Goal: Task Accomplishment & Management: Manage account settings

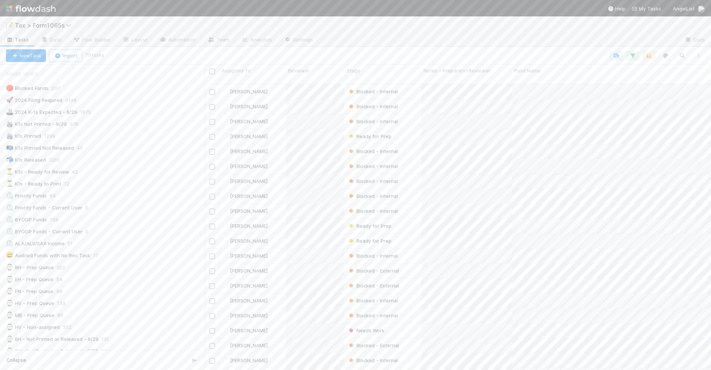
scroll to position [285, 499]
click at [126, 140] on div "🖨️ K1s Printed 1299" at bounding box center [105, 135] width 198 height 9
click at [138, 312] on div "💡 8.29 Funds Blocked by Child Fund 70" at bounding box center [105, 307] width 198 height 9
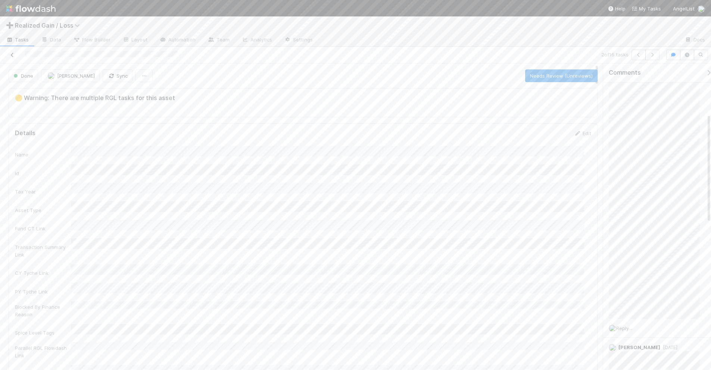
click at [12, 54] on icon at bounding box center [12, 55] width 7 height 5
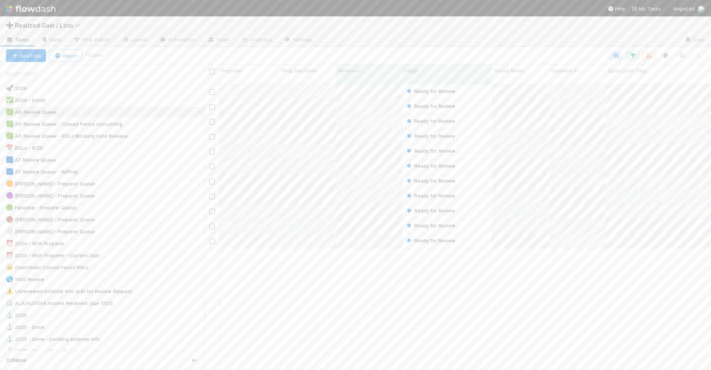
scroll to position [285, 499]
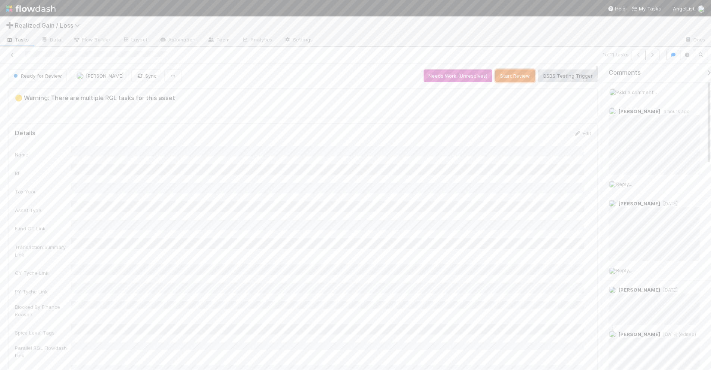
click at [508, 73] on button "Start Review" at bounding box center [515, 75] width 40 height 13
click at [560, 76] on button "Mark Reviewed (Done)" at bounding box center [566, 75] width 63 height 13
click at [12, 54] on icon at bounding box center [12, 55] width 7 height 5
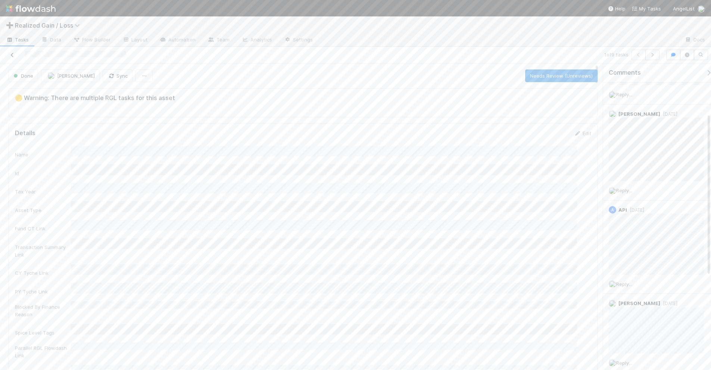
click at [12, 55] on icon at bounding box center [12, 55] width 7 height 5
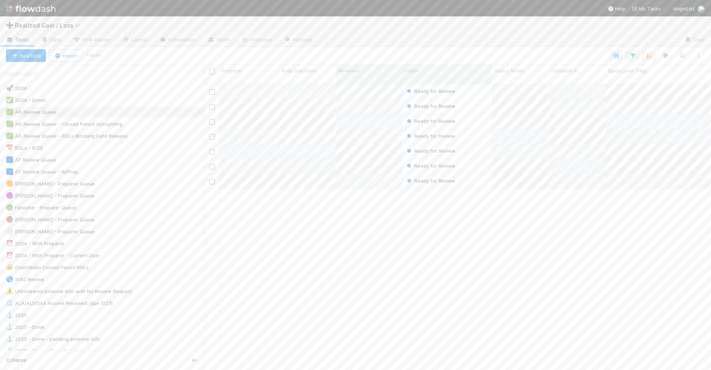
scroll to position [285, 499]
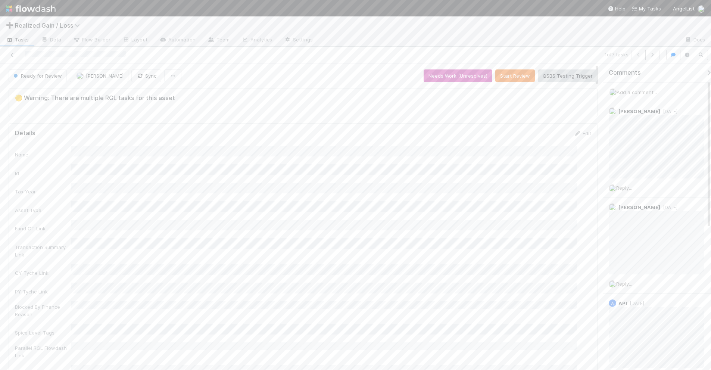
scroll to position [144, 555]
click at [12, 56] on icon at bounding box center [12, 55] width 7 height 5
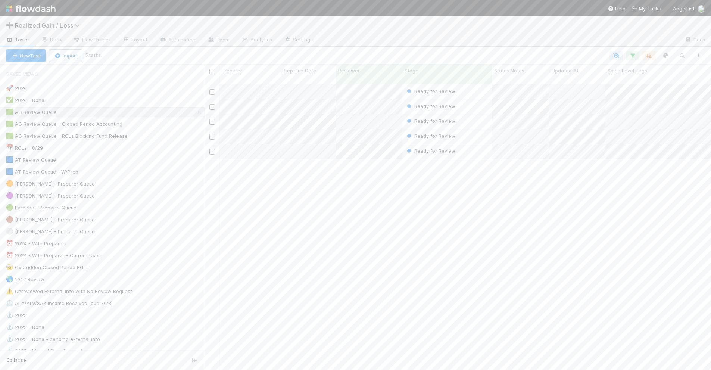
scroll to position [285, 499]
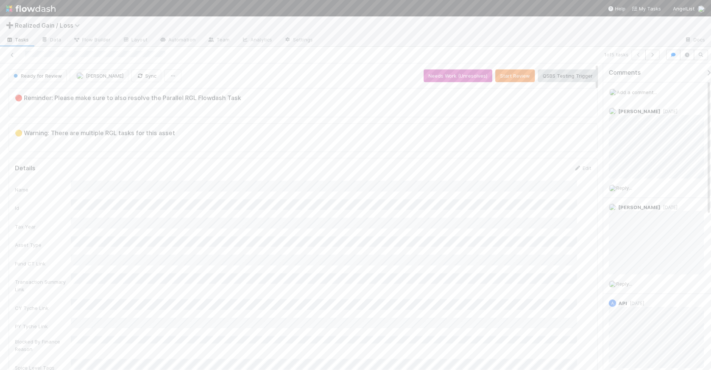
scroll to position [144, 555]
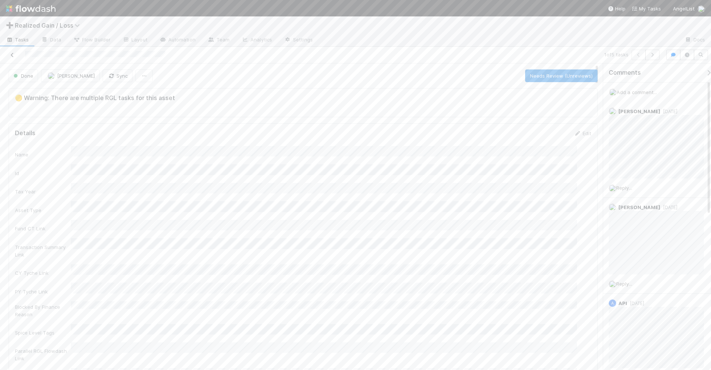
click at [13, 54] on icon at bounding box center [12, 55] width 7 height 5
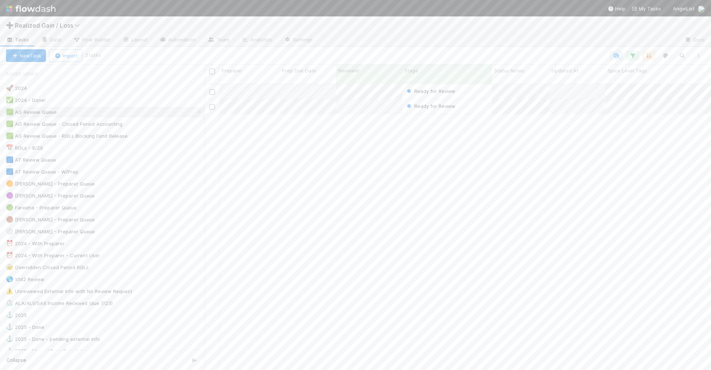
scroll to position [285, 499]
click at [480, 84] on div "Ready for Review" at bounding box center [447, 91] width 90 height 15
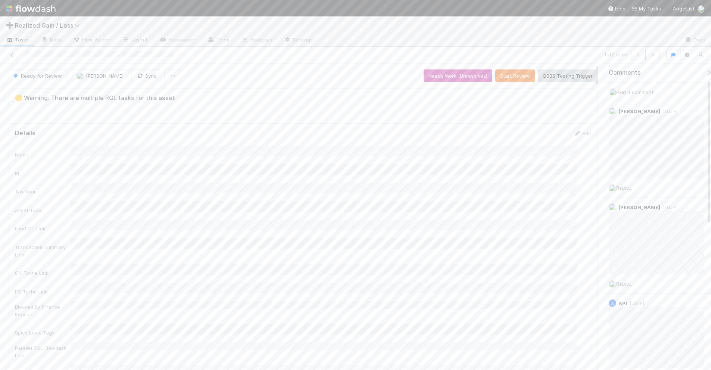
scroll to position [144, 555]
click at [496, 82] on button "Start Review" at bounding box center [515, 75] width 40 height 13
click at [552, 75] on button "Mark Reviewed (Done)" at bounding box center [566, 75] width 63 height 13
click at [645, 57] on button "button" at bounding box center [652, 55] width 14 height 10
click at [507, 76] on button "Start Review" at bounding box center [515, 75] width 40 height 13
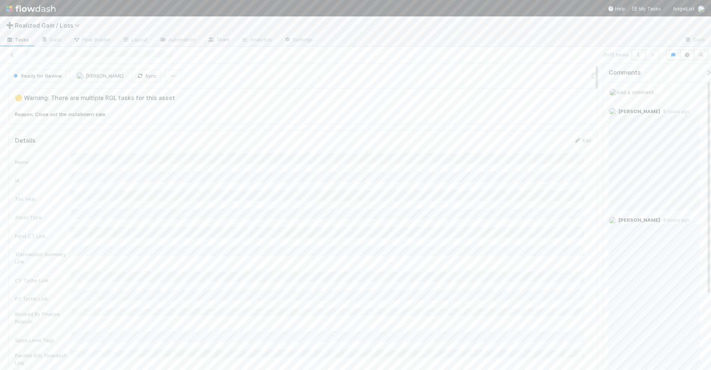
scroll to position [144, 562]
click at [552, 80] on button "Mark Reviewed (Done)" at bounding box center [566, 75] width 63 height 13
click at [12, 54] on icon at bounding box center [12, 55] width 7 height 5
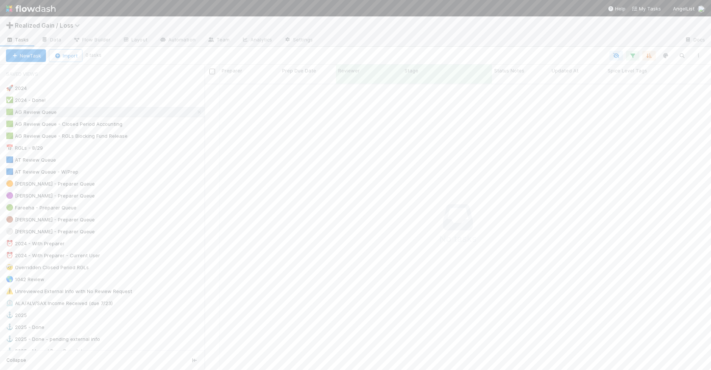
scroll to position [278, 492]
click at [161, 135] on div "🟩 AG Review Queue - RGLs Blocking Fund Release 7" at bounding box center [105, 135] width 198 height 9
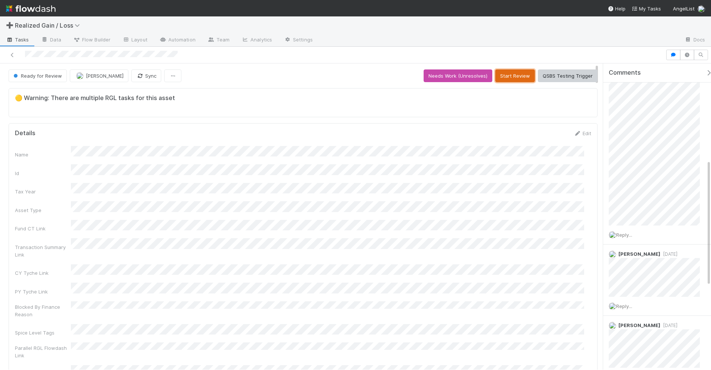
click at [503, 77] on button "Start Review" at bounding box center [515, 75] width 40 height 13
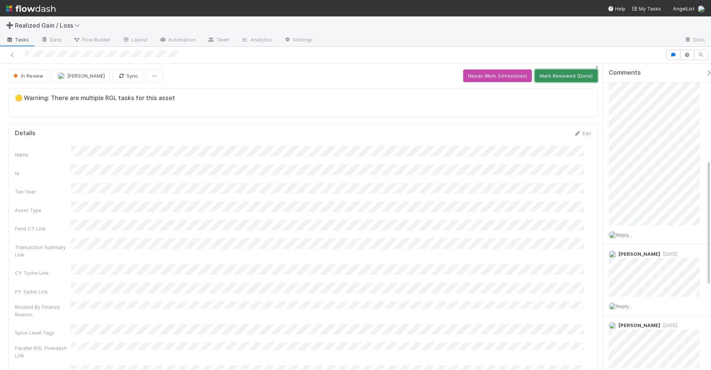
click at [573, 77] on button "Mark Reviewed (Done)" at bounding box center [566, 75] width 63 height 13
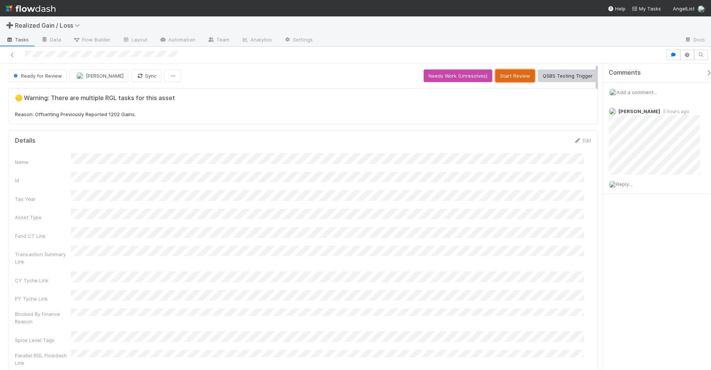
click at [519, 77] on button "Start Review" at bounding box center [515, 75] width 40 height 13
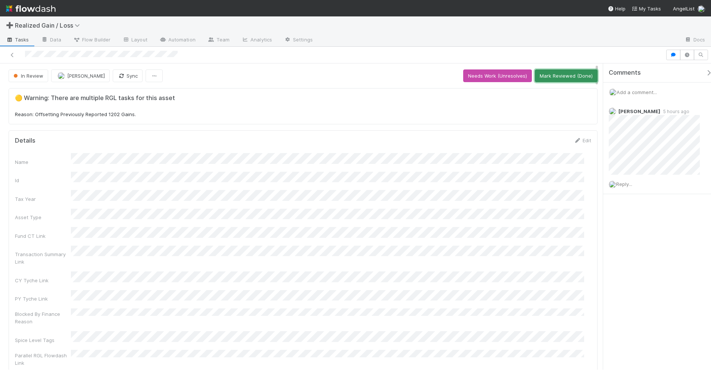
click at [536, 77] on button "Mark Reviewed (Done)" at bounding box center [566, 75] width 63 height 13
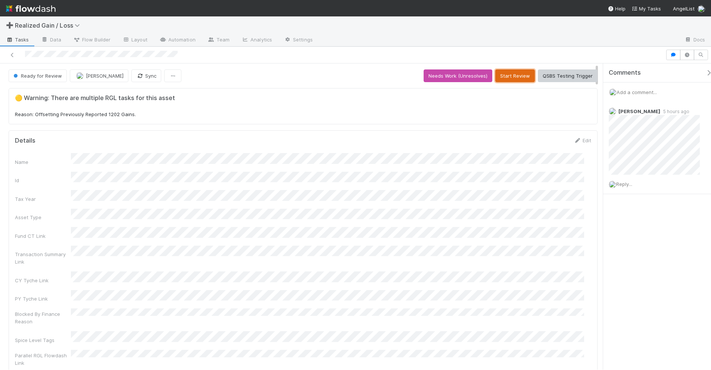
click at [502, 80] on button "Start Review" at bounding box center [515, 75] width 40 height 13
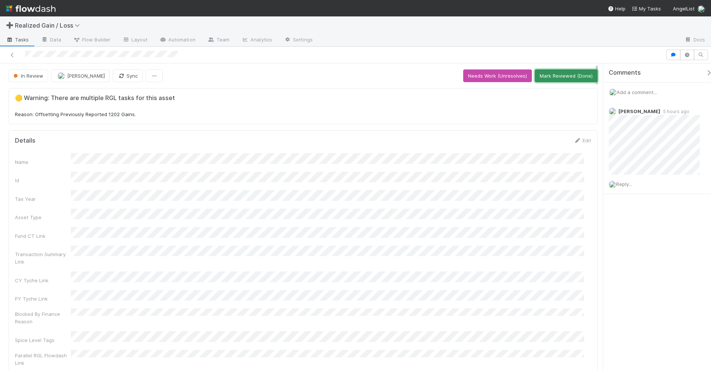
drag, startPoint x: 561, startPoint y: 75, endPoint x: 489, endPoint y: 55, distance: 74.7
click at [562, 75] on button "Mark Reviewed (Done)" at bounding box center [566, 75] width 63 height 13
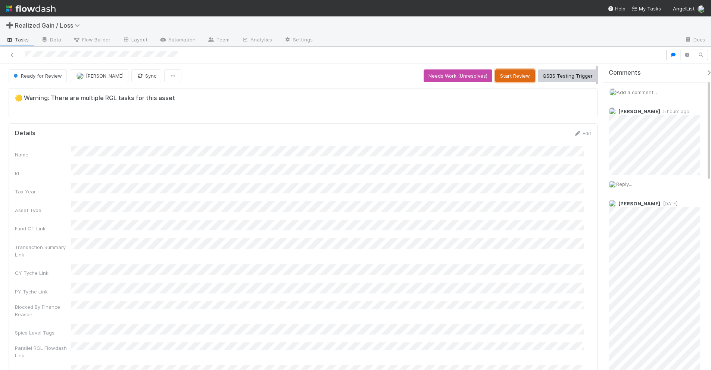
click at [500, 73] on button "Start Review" at bounding box center [515, 75] width 40 height 13
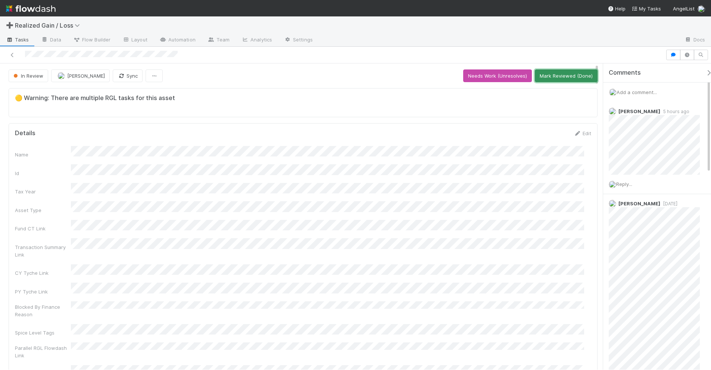
click at [553, 79] on button "Mark Reviewed (Done)" at bounding box center [566, 75] width 63 height 13
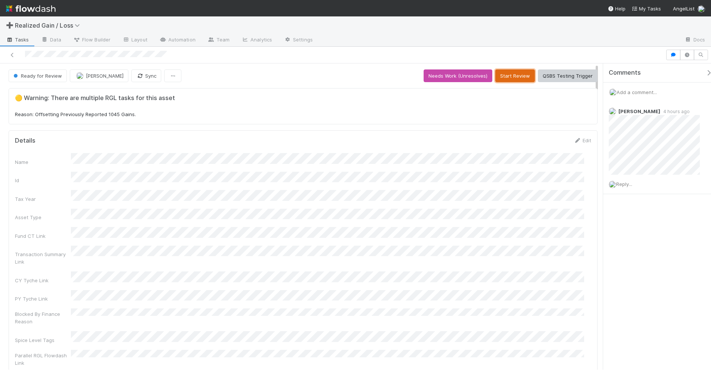
click at [512, 75] on button "Start Review" at bounding box center [515, 75] width 40 height 13
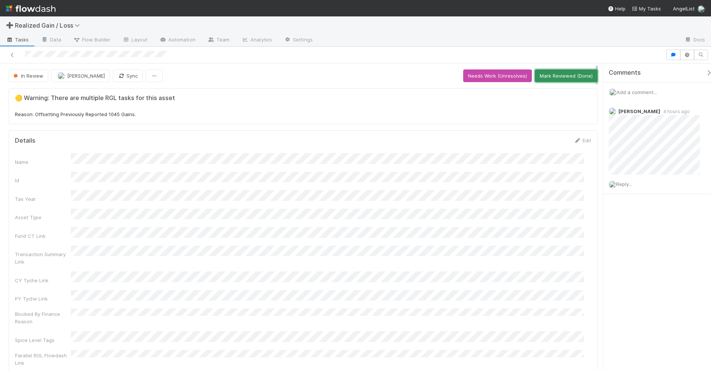
click at [575, 76] on button "Mark Reviewed (Done)" at bounding box center [566, 75] width 63 height 13
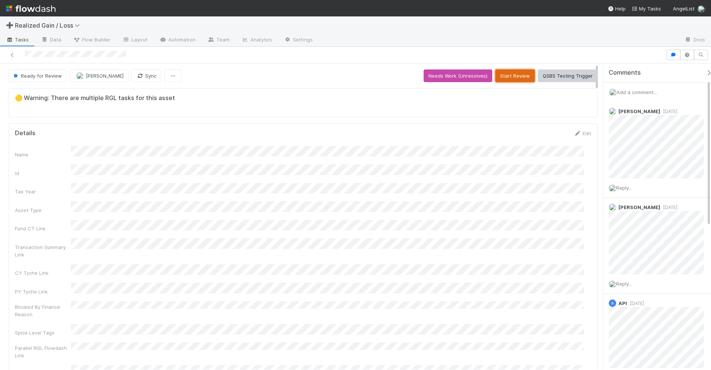
click at [499, 79] on button "Start Review" at bounding box center [515, 75] width 40 height 13
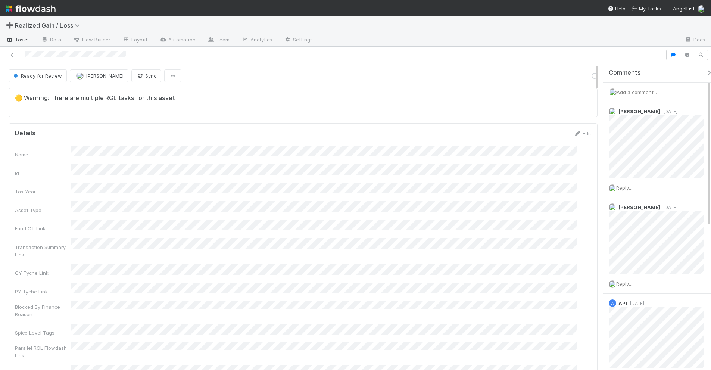
scroll to position [144, 555]
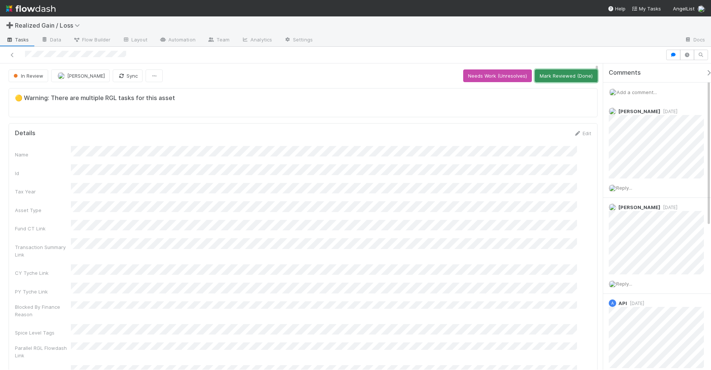
click at [550, 77] on button "Mark Reviewed (Done)" at bounding box center [566, 75] width 63 height 13
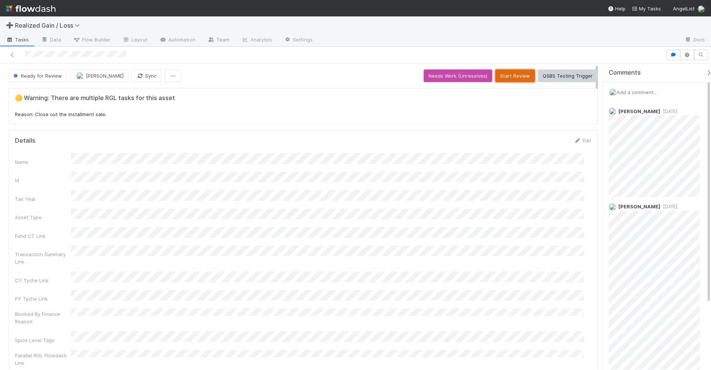
click at [505, 79] on button "Start Review" at bounding box center [515, 75] width 40 height 13
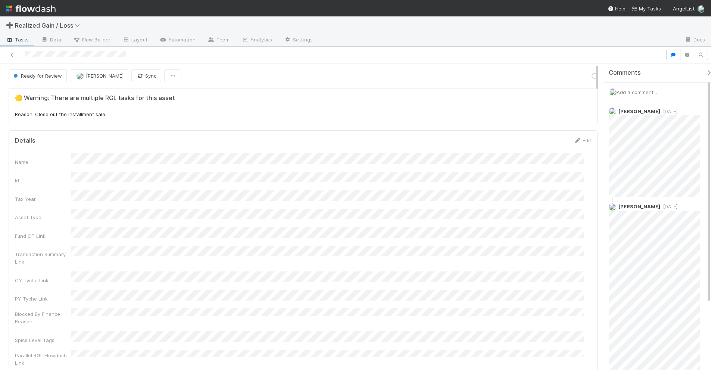
scroll to position [144, 562]
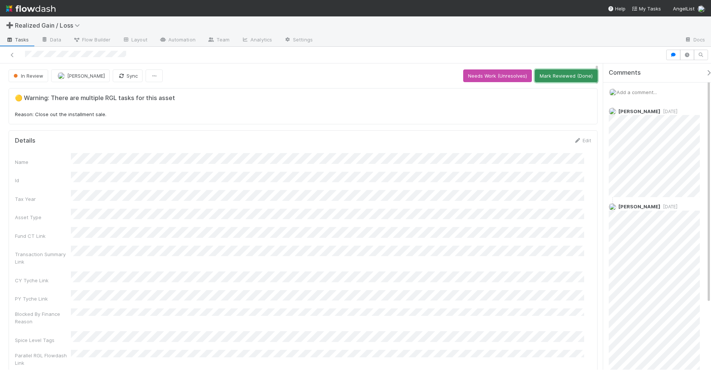
click at [546, 76] on button "Mark Reviewed (Done)" at bounding box center [566, 75] width 63 height 13
click at [567, 75] on button "Mark Reviewed (Done)" at bounding box center [566, 75] width 63 height 13
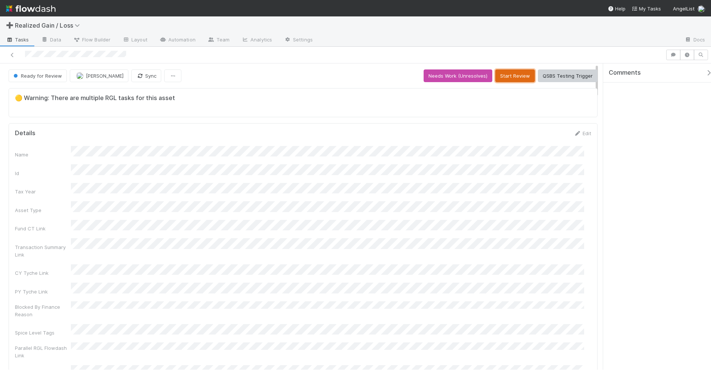
click at [508, 78] on button "Start Review" at bounding box center [515, 75] width 40 height 13
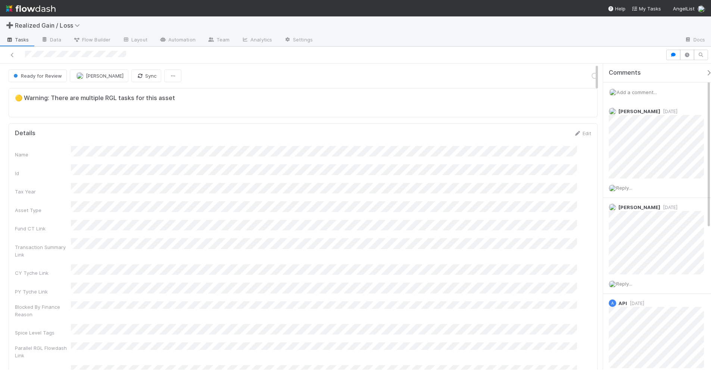
scroll to position [144, 555]
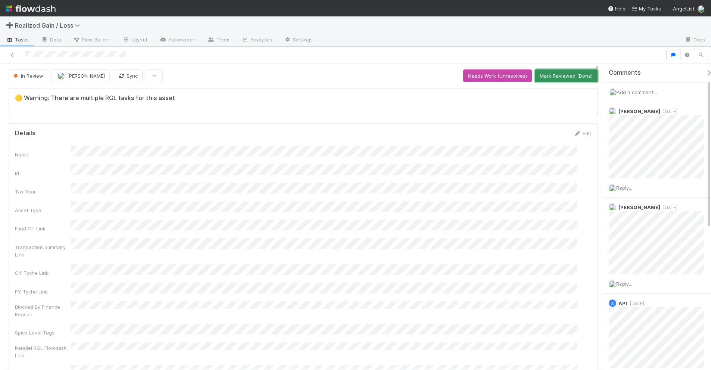
click at [549, 75] on button "Mark Reviewed (Done)" at bounding box center [566, 75] width 63 height 13
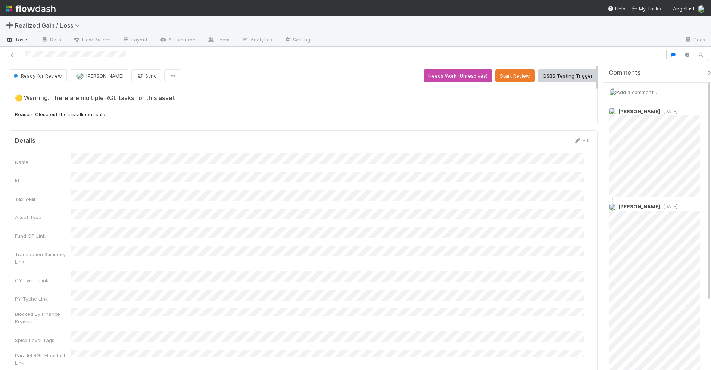
scroll to position [144, 562]
click at [499, 77] on button "Start Review" at bounding box center [515, 75] width 40 height 13
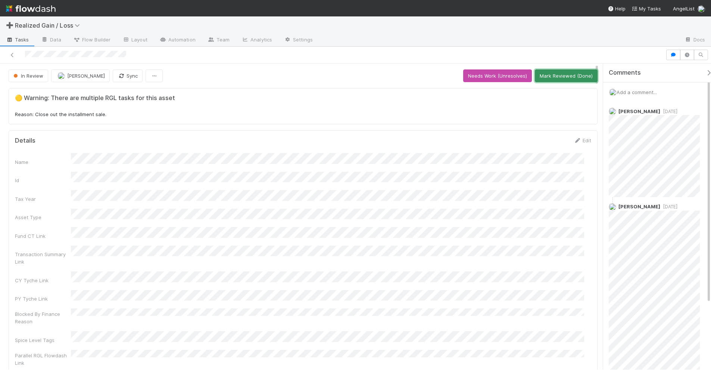
click at [535, 74] on button "Mark Reviewed (Done)" at bounding box center [566, 75] width 63 height 13
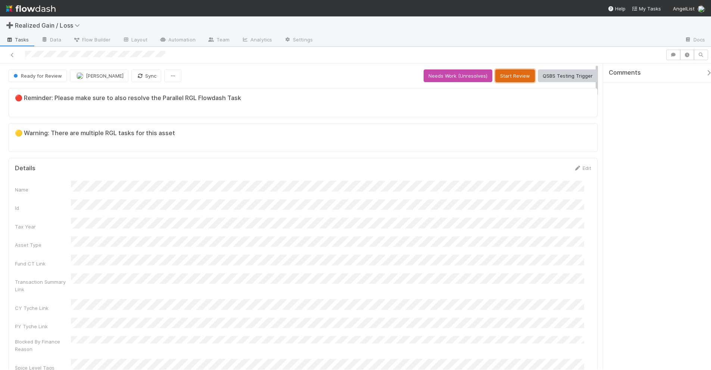
click at [507, 79] on button "Start Review" at bounding box center [515, 75] width 40 height 13
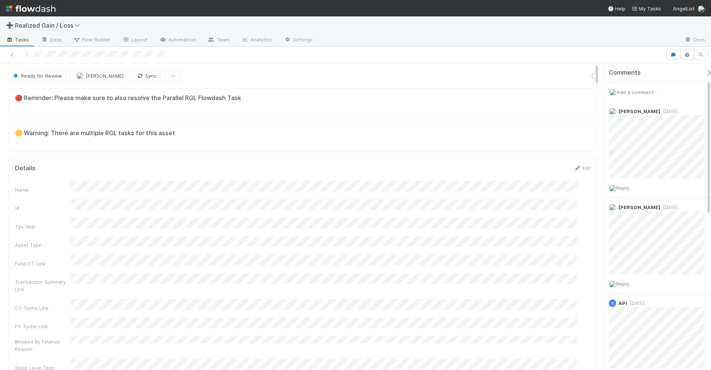
scroll to position [144, 555]
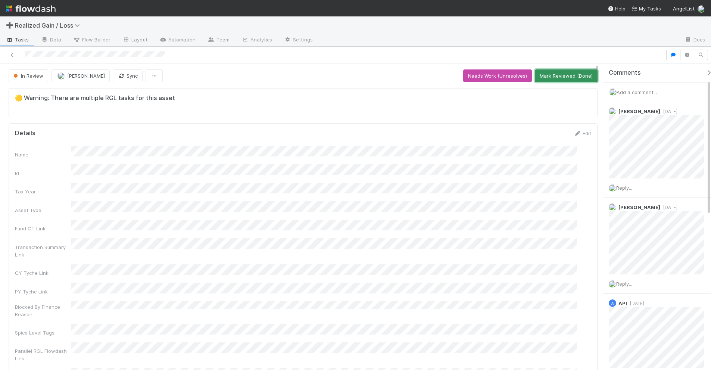
drag, startPoint x: 555, startPoint y: 76, endPoint x: 562, endPoint y: 75, distance: 7.5
click at [557, 76] on button "Mark Reviewed (Done)" at bounding box center [566, 75] width 63 height 13
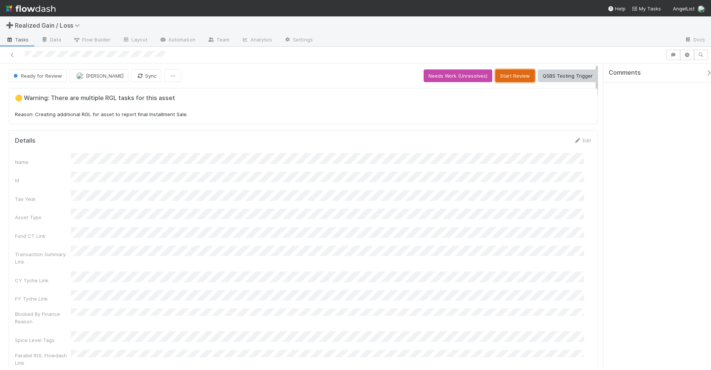
click at [497, 77] on button "Start Review" at bounding box center [515, 75] width 40 height 13
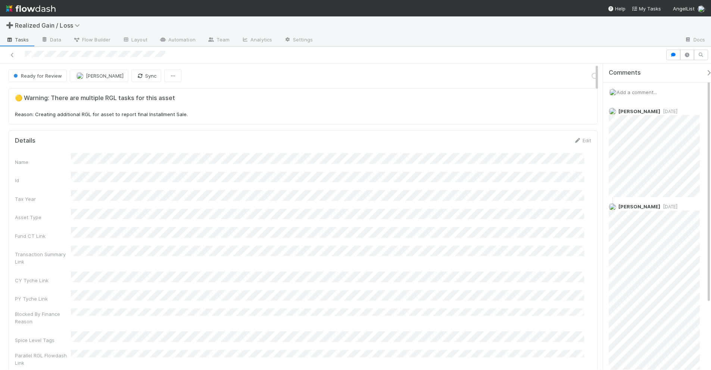
scroll to position [144, 562]
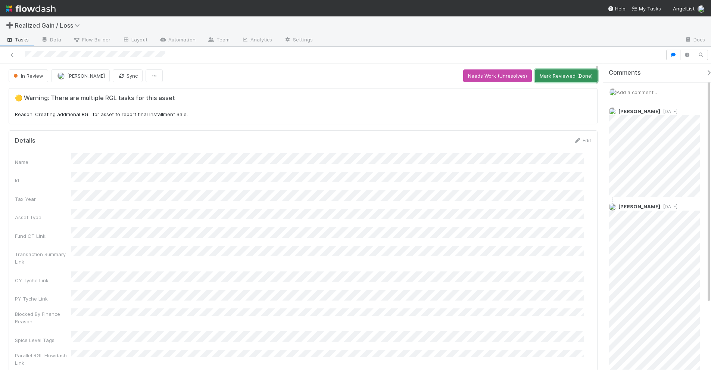
click at [548, 73] on button "Mark Reviewed (Done)" at bounding box center [566, 75] width 63 height 13
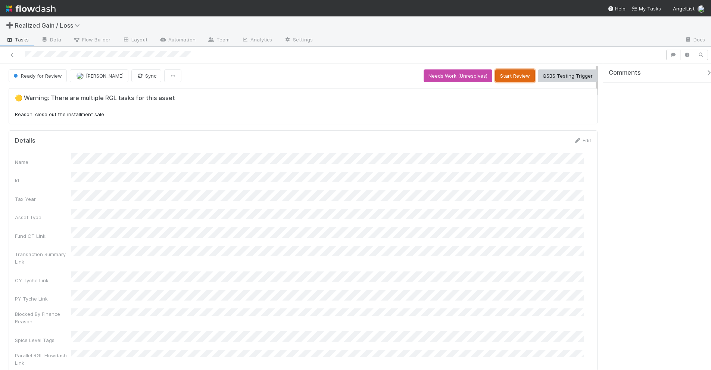
click at [504, 79] on button "Start Review" at bounding box center [515, 75] width 40 height 13
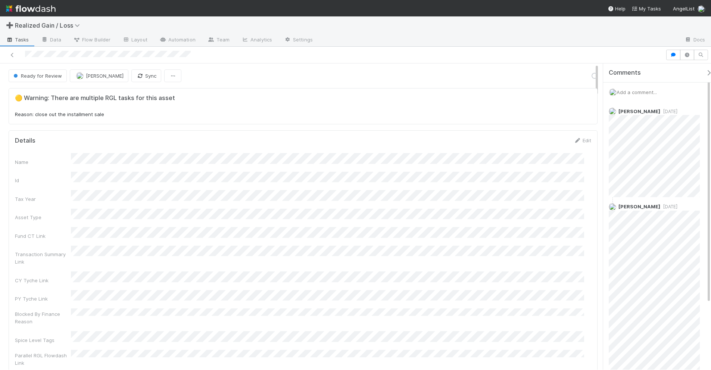
scroll to position [144, 562]
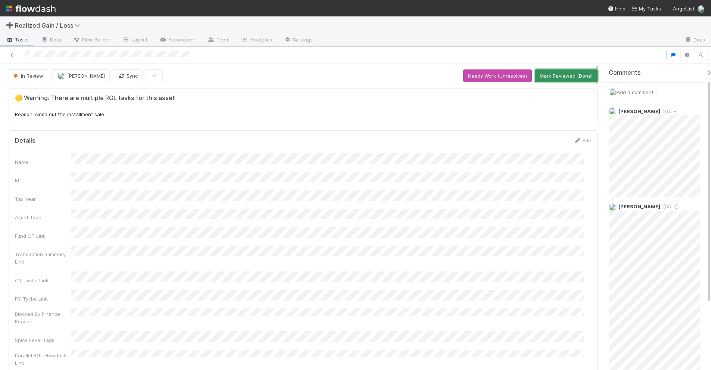
click at [560, 75] on button "Mark Reviewed (Done)" at bounding box center [566, 75] width 63 height 13
click at [12, 54] on icon at bounding box center [12, 55] width 7 height 5
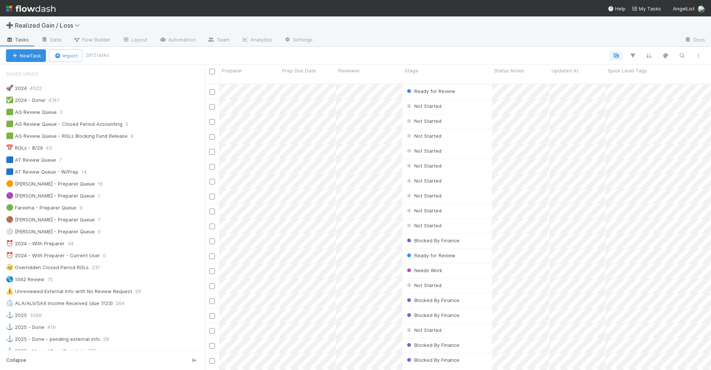
scroll to position [7, 7]
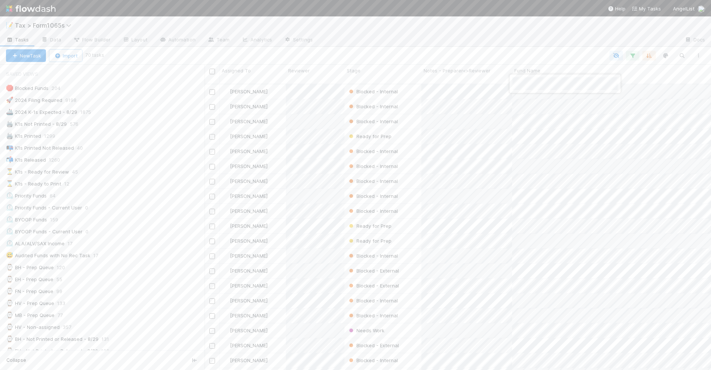
scroll to position [187, 0]
click at [360, 48] on div at bounding box center [355, 185] width 711 height 370
click at [143, 185] on div "⌛ K1s - Ready to Print 15" at bounding box center [105, 183] width 198 height 9
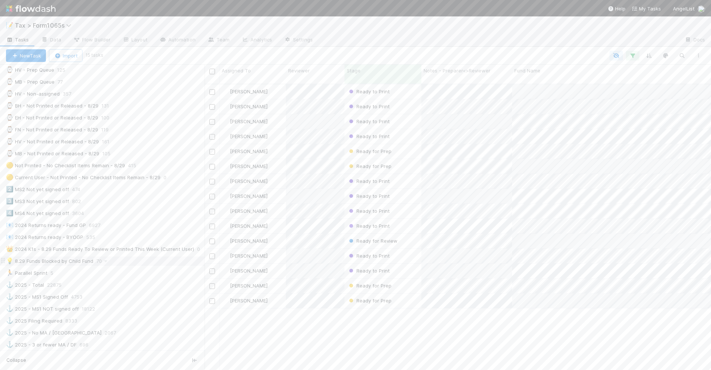
click at [140, 266] on div "💡 8.29 Funds Blocked by Child Fund 70" at bounding box center [105, 260] width 198 height 9
click at [477, 40] on div at bounding box center [355, 185] width 711 height 370
click at [414, 129] on div at bounding box center [355, 185] width 711 height 370
click at [438, 143] on div at bounding box center [355, 185] width 711 height 370
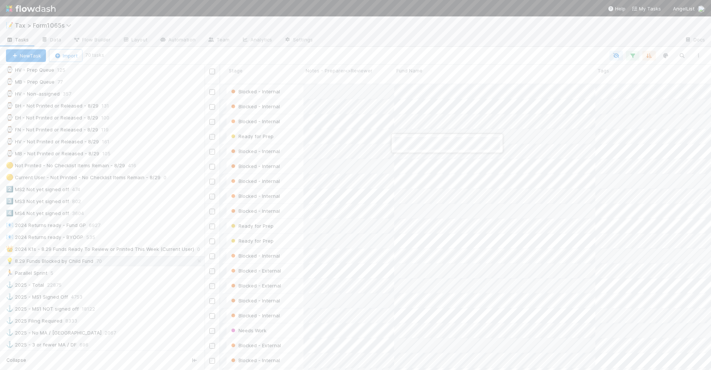
click at [411, 157] on div at bounding box center [355, 185] width 711 height 370
click at [305, 53] on div at bounding box center [355, 185] width 711 height 370
click at [147, 153] on div "📭 K1s Printed Not Released 40" at bounding box center [105, 147] width 198 height 9
click at [118, 176] on div "⏳ K1s - Ready for Review 55" at bounding box center [105, 171] width 198 height 9
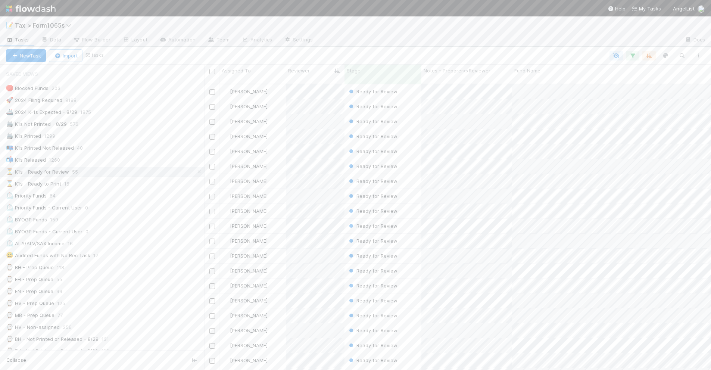
scroll to position [285, 499]
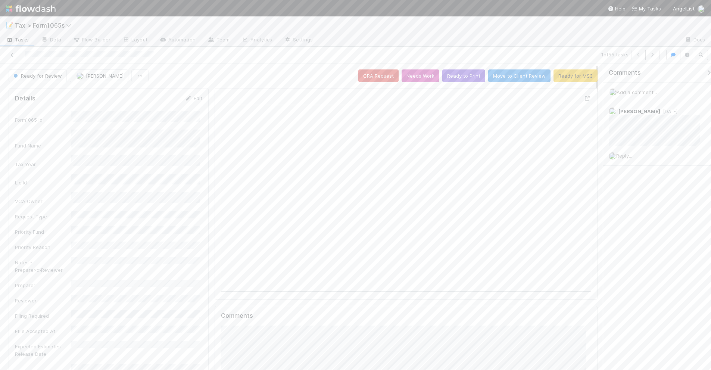
scroll to position [144, 358]
click at [652, 54] on icon "button" at bounding box center [651, 55] width 7 height 4
click at [452, 76] on button "Ready to Print" at bounding box center [463, 75] width 43 height 13
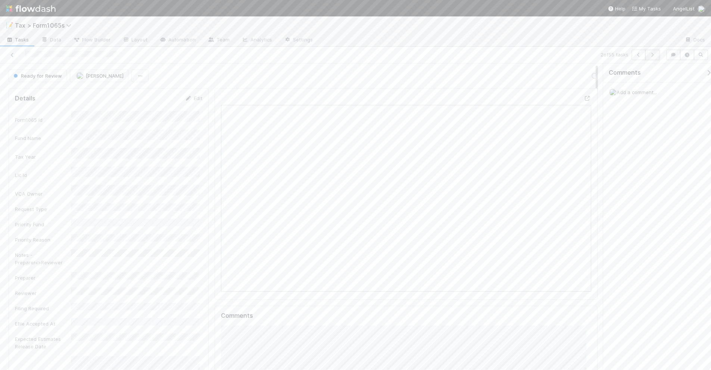
click at [652, 55] on icon "button" at bounding box center [651, 55] width 7 height 4
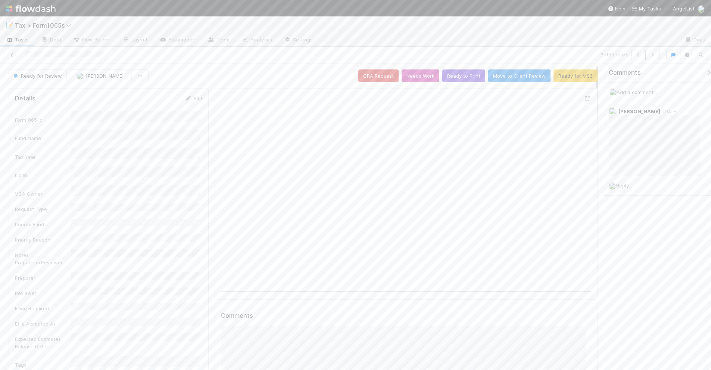
scroll to position [144, 358]
click at [652, 53] on icon "button" at bounding box center [651, 55] width 7 height 4
click at [12, 55] on icon at bounding box center [12, 55] width 7 height 5
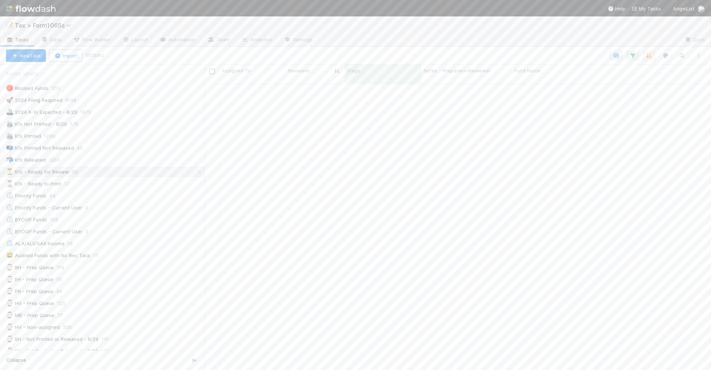
scroll to position [551, 0]
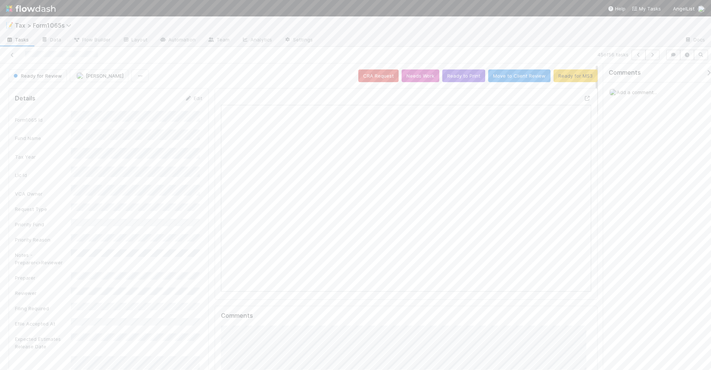
scroll to position [144, 358]
click at [567, 76] on button "Ready for MS3" at bounding box center [575, 75] width 44 height 13
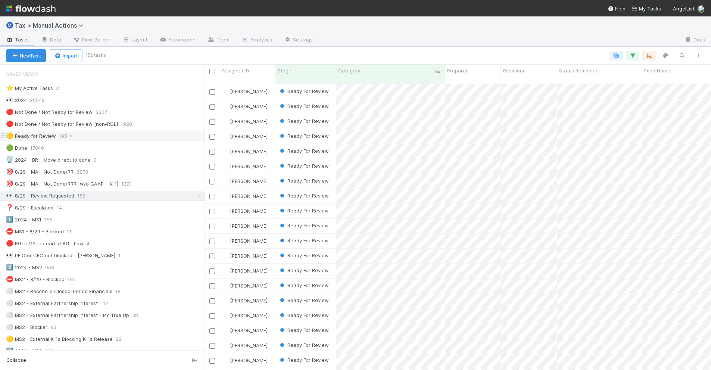
scroll to position [285, 499]
click at [145, 136] on div "🟡 Ready for Review 195" at bounding box center [105, 135] width 198 height 9
click at [100, 206] on div "❓ 8/29 - Escalated 14" at bounding box center [105, 207] width 198 height 9
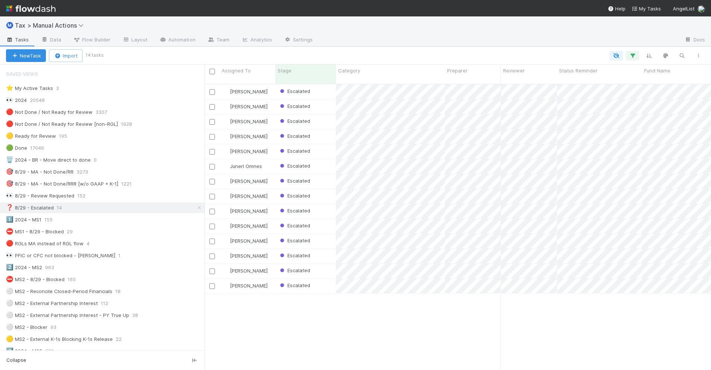
scroll to position [285, 499]
click at [148, 200] on div "👀 8/29 - Review Requested 150" at bounding box center [105, 195] width 198 height 9
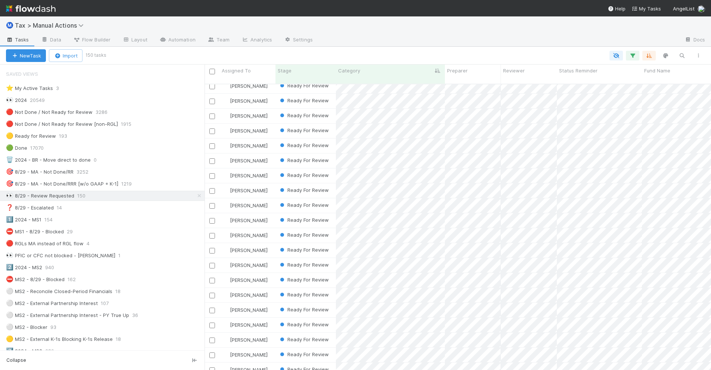
scroll to position [233, 0]
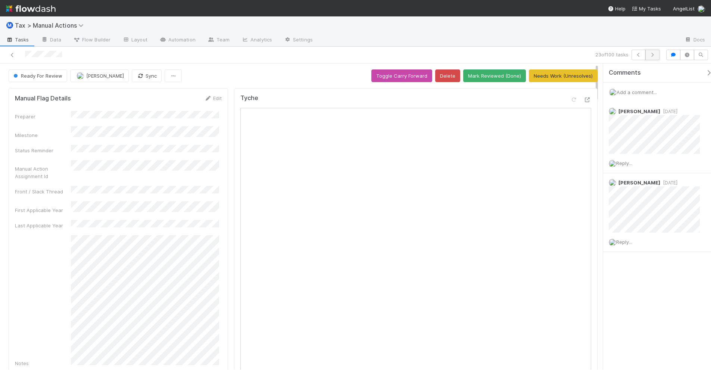
click at [653, 55] on icon "button" at bounding box center [651, 55] width 7 height 4
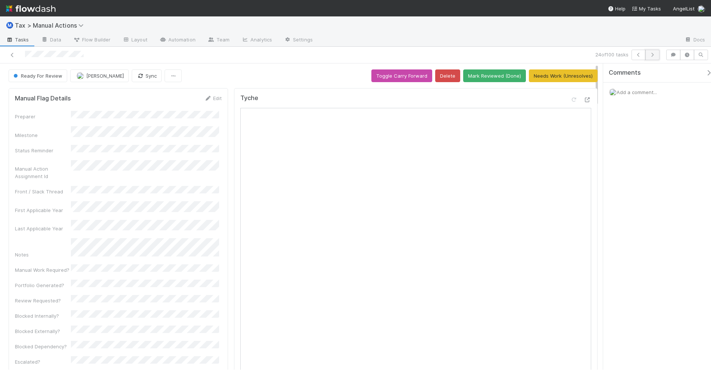
click at [652, 53] on icon "button" at bounding box center [651, 55] width 7 height 4
click at [654, 55] on icon "button" at bounding box center [651, 55] width 7 height 4
click at [639, 96] on div "Add a comment..." at bounding box center [660, 91] width 115 height 19
click at [637, 92] on span "Add a comment..." at bounding box center [636, 92] width 40 height 6
click at [637, 229] on button "Add Comment" at bounding box center [636, 232] width 43 height 13
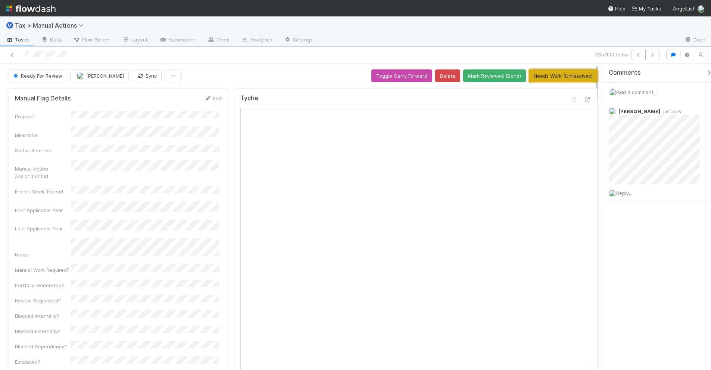
click at [534, 79] on button "Needs Work (Unresolves)" at bounding box center [563, 75] width 69 height 13
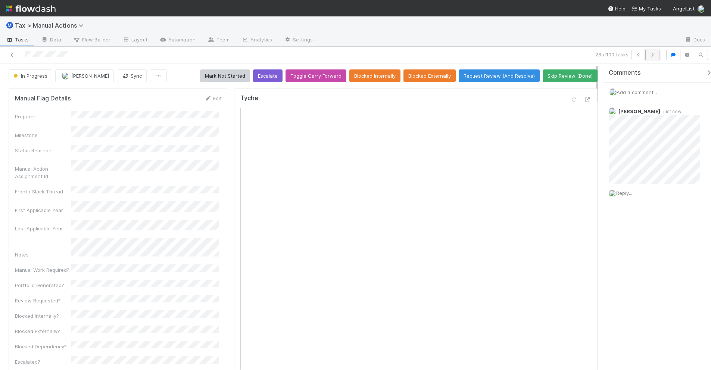
click at [653, 55] on icon "button" at bounding box center [651, 55] width 7 height 4
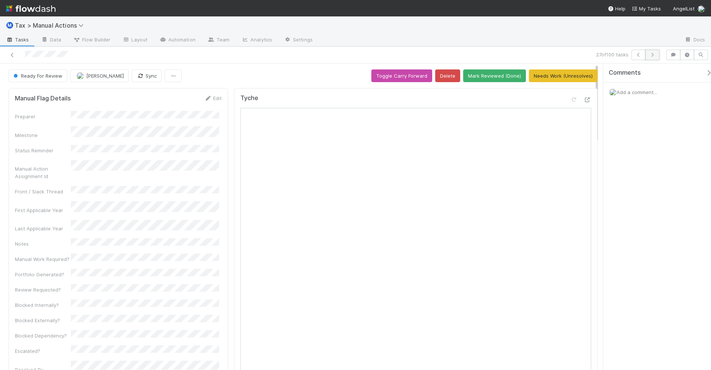
click at [651, 55] on icon "button" at bounding box center [651, 55] width 7 height 4
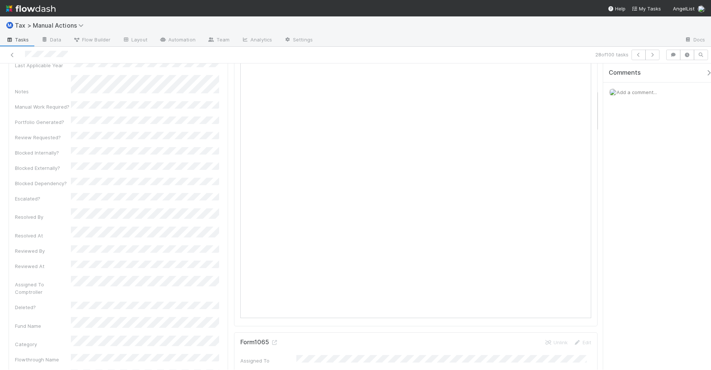
scroll to position [187, 0]
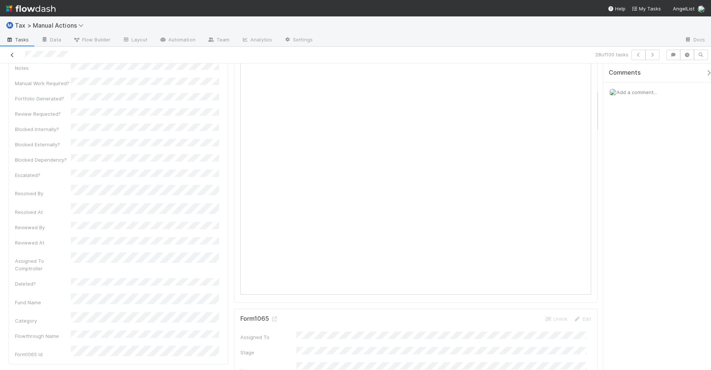
click at [12, 54] on icon at bounding box center [12, 55] width 7 height 5
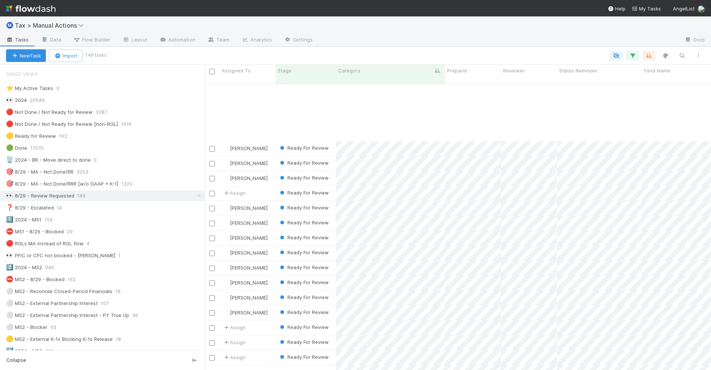
scroll to position [839, 0]
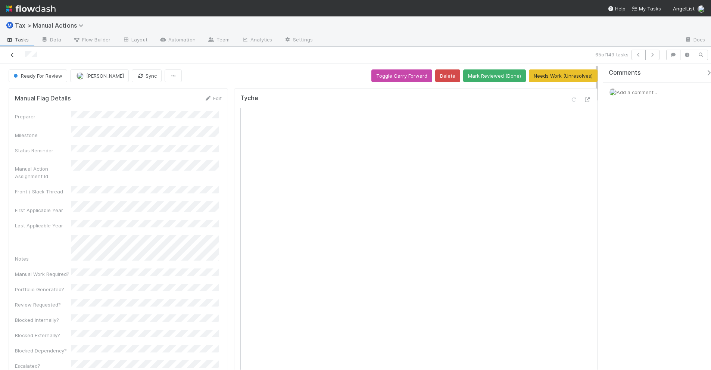
click at [14, 52] on link at bounding box center [12, 54] width 7 height 7
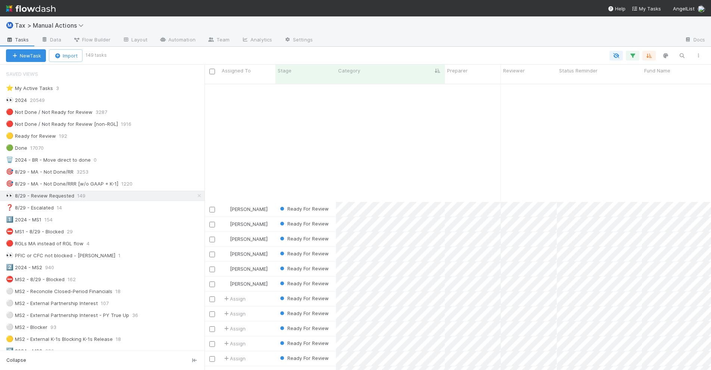
scroll to position [933, 0]
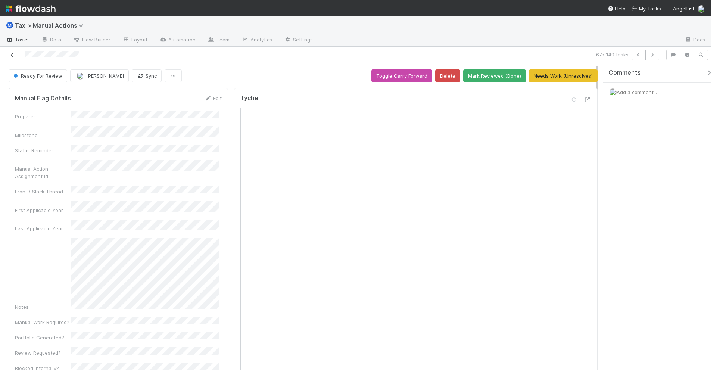
click at [14, 55] on icon at bounding box center [12, 55] width 7 height 5
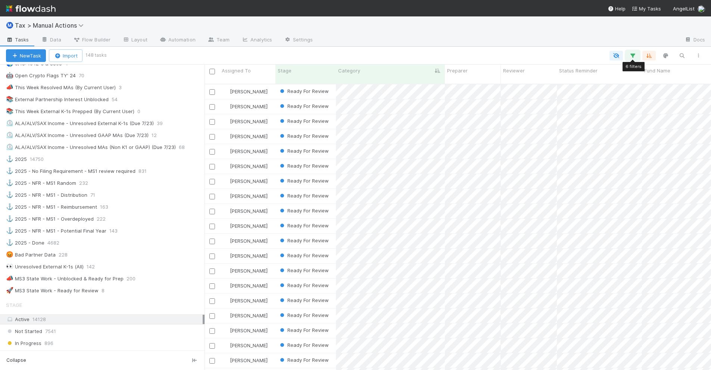
click at [634, 56] on icon "button" at bounding box center [632, 55] width 7 height 7
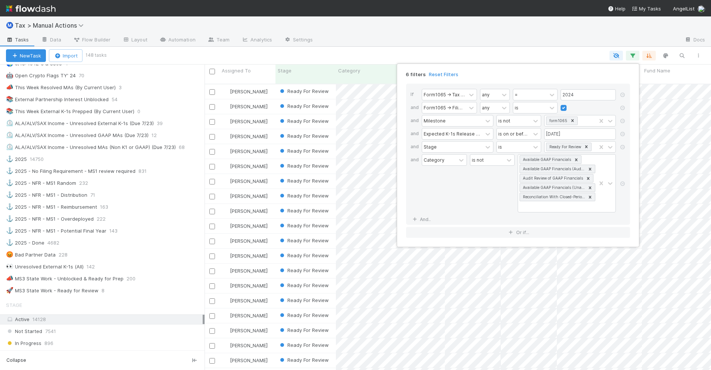
click at [403, 24] on div "6 filters Reset Filters If Form1065 -> Tax Year any = 2024 and Form1065 -> Fili…" at bounding box center [355, 185] width 711 height 370
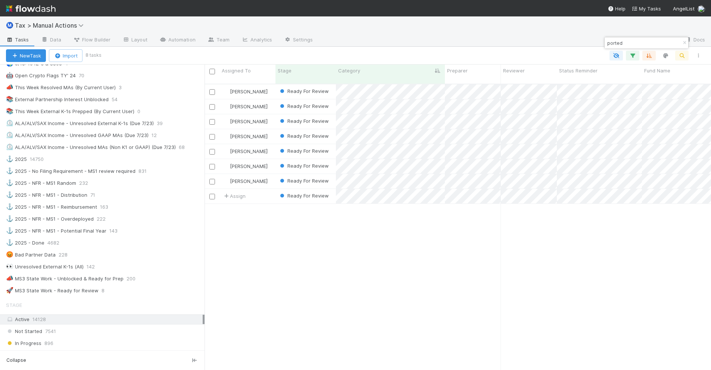
scroll to position [285, 499]
type input "ported"
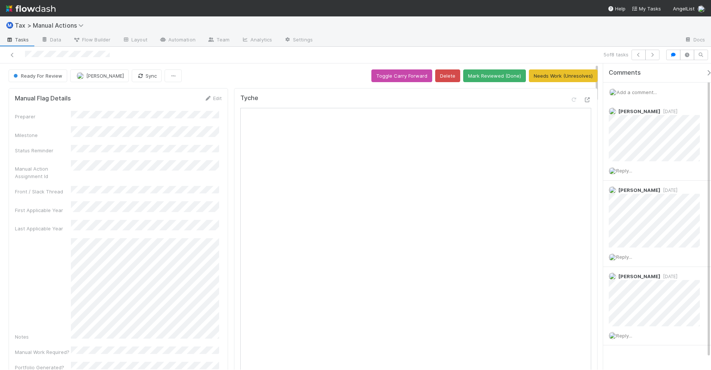
click at [630, 95] on span "Add a comment..." at bounding box center [636, 92] width 40 height 6
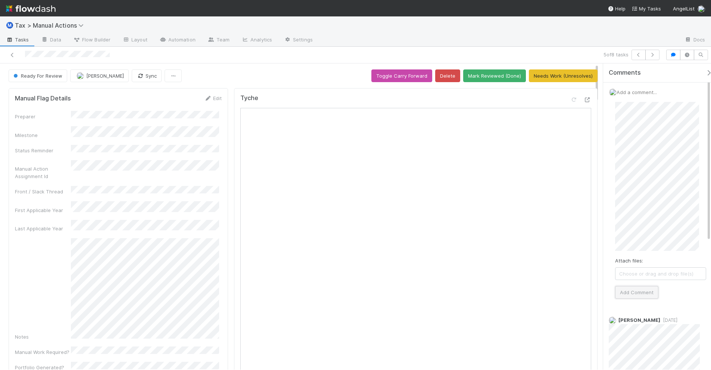
click at [645, 293] on button "Add Comment" at bounding box center [636, 292] width 43 height 13
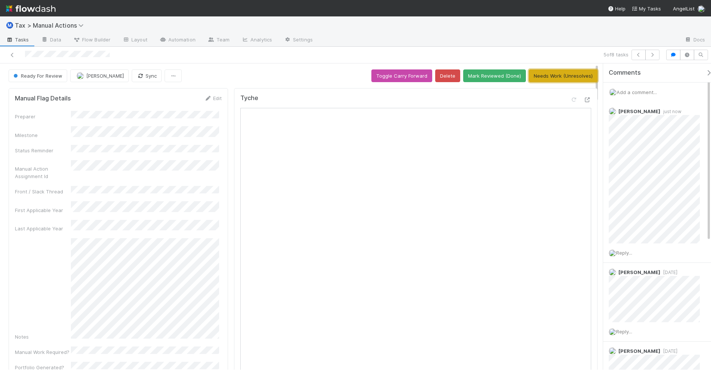
click at [545, 77] on button "Needs Work (Unresolves)" at bounding box center [563, 75] width 69 height 13
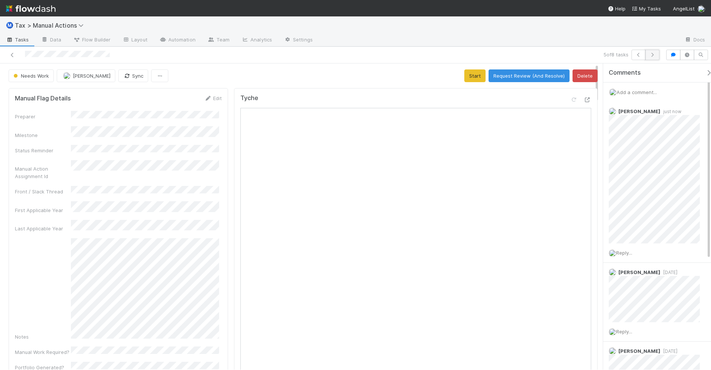
click at [649, 55] on icon "button" at bounding box center [651, 55] width 7 height 4
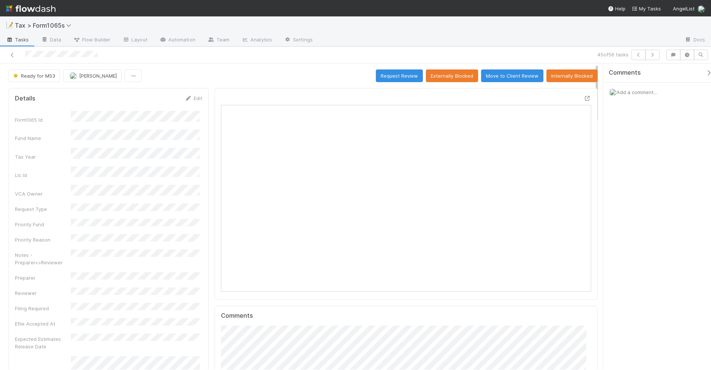
scroll to position [144, 178]
click at [653, 53] on icon "button" at bounding box center [651, 55] width 7 height 4
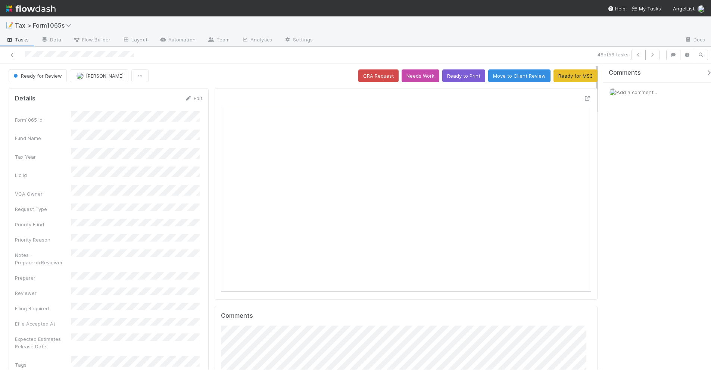
scroll to position [144, 358]
click at [194, 98] on link "Edit" at bounding box center [194, 98] width 18 height 6
click at [153, 97] on button "Save" at bounding box center [162, 100] width 21 height 13
click at [649, 56] on icon "button" at bounding box center [651, 55] width 7 height 4
click at [189, 100] on icon at bounding box center [188, 98] width 7 height 5
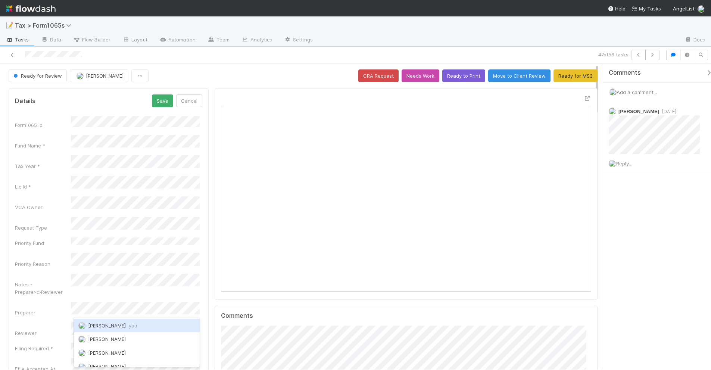
click at [155, 328] on div "Amy Gregorius you" at bounding box center [137, 325] width 126 height 13
click at [157, 103] on button "Save" at bounding box center [162, 100] width 21 height 13
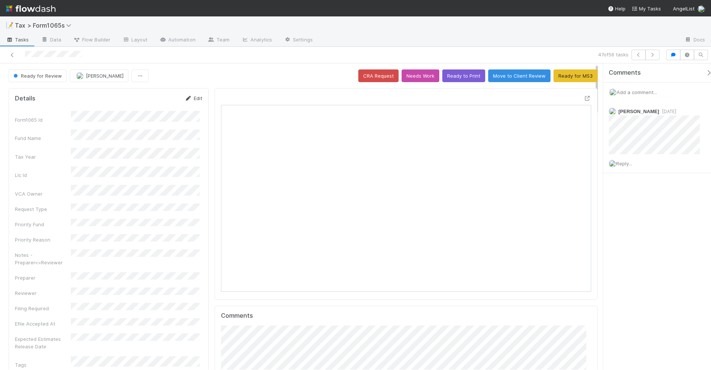
click at [187, 98] on icon at bounding box center [188, 98] width 7 height 5
click at [190, 104] on button "Cancel" at bounding box center [189, 100] width 26 height 13
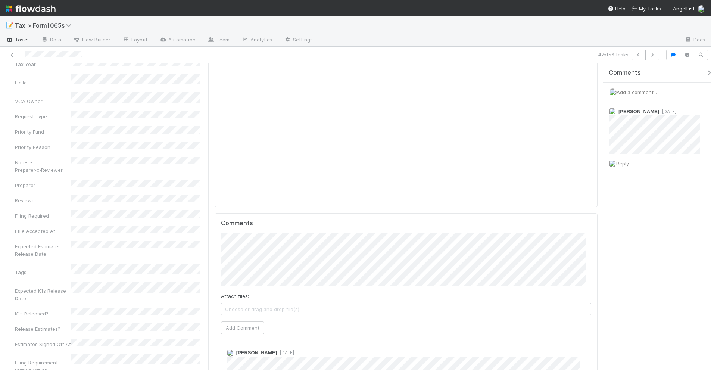
scroll to position [93, 0]
click at [257, 231] on div "Comments Attach files: Choose or drag and drop file(s) Add Comment Blake Hall 3…" at bounding box center [406, 311] width 370 height 185
click at [214, 247] on div "Comments Attach files: Choose or drag and drop file(s) Add Comment Blake Hall 3…" at bounding box center [405, 310] width 383 height 197
click at [214, 237] on div "Comments Attach files: Choose or drag and drop file(s) Add Comment Blake Hall 3…" at bounding box center [405, 310] width 383 height 197
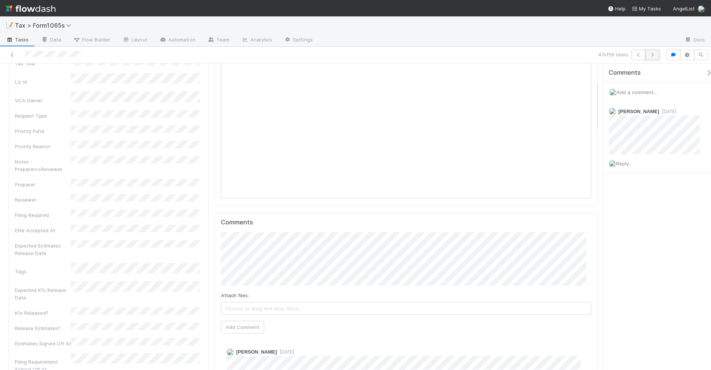
click at [648, 55] on icon "button" at bounding box center [651, 55] width 7 height 4
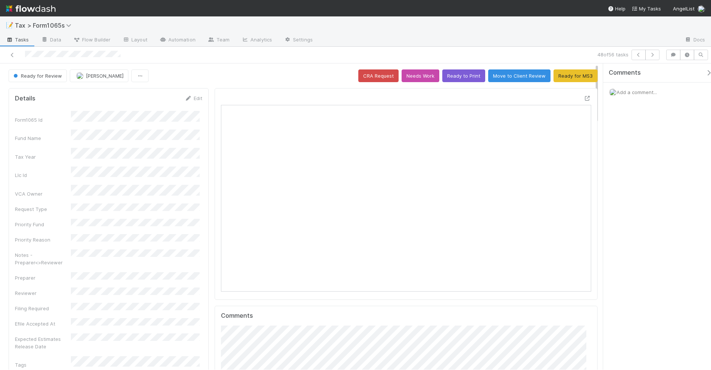
scroll to position [144, 358]
click at [192, 98] on link "Edit" at bounding box center [194, 98] width 18 height 6
click at [155, 98] on button "Save" at bounding box center [162, 100] width 21 height 13
click at [650, 55] on icon "button" at bounding box center [651, 55] width 7 height 4
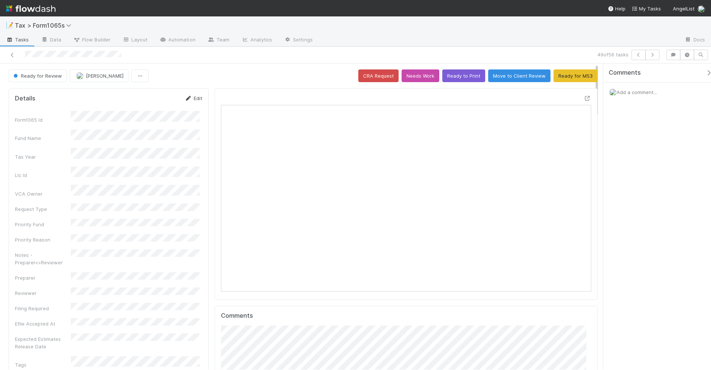
click at [192, 101] on link "Edit" at bounding box center [194, 98] width 18 height 6
click at [159, 95] on button "Save" at bounding box center [162, 100] width 21 height 13
click at [650, 54] on icon "button" at bounding box center [651, 55] width 7 height 4
click at [191, 97] on link "Edit" at bounding box center [194, 98] width 18 height 6
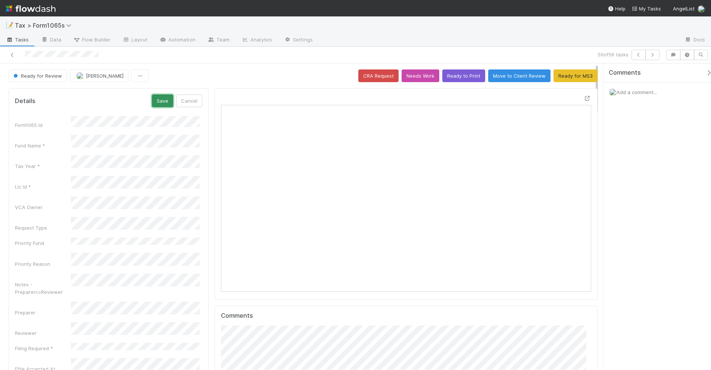
click at [163, 104] on button "Save" at bounding box center [162, 100] width 21 height 13
click at [651, 56] on icon "button" at bounding box center [651, 55] width 7 height 4
click at [189, 97] on icon at bounding box center [188, 98] width 7 height 5
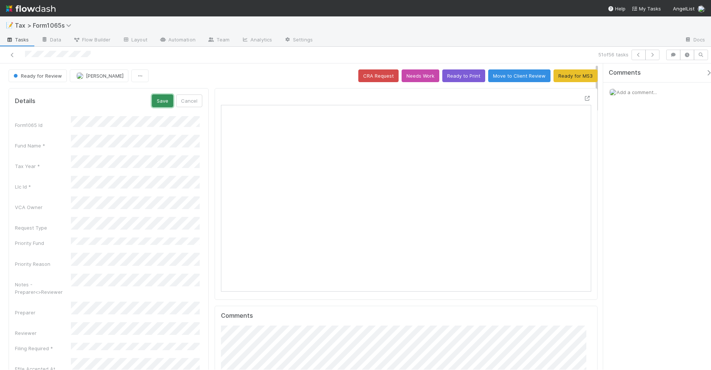
click at [157, 99] on button "Save" at bounding box center [162, 100] width 21 height 13
click at [649, 55] on icon "button" at bounding box center [651, 55] width 7 height 4
click at [409, 77] on button "Needs Work" at bounding box center [420, 75] width 38 height 13
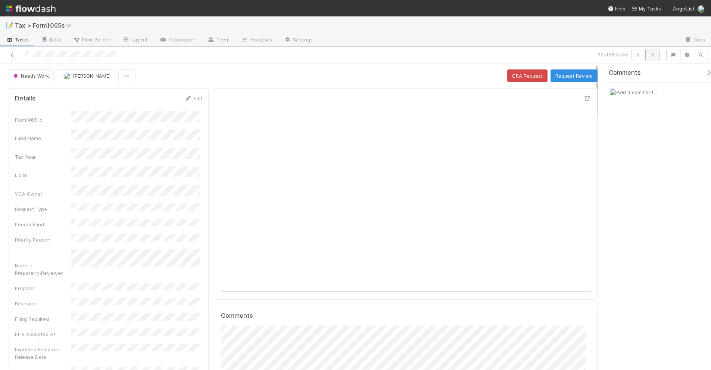
click at [651, 53] on icon "button" at bounding box center [651, 55] width 7 height 4
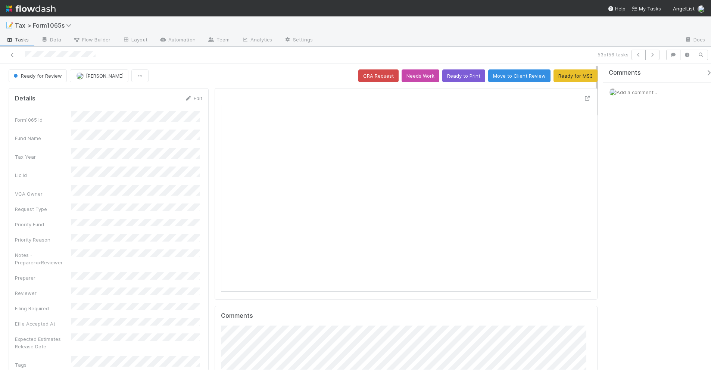
scroll to position [144, 178]
click at [196, 99] on link "Edit" at bounding box center [194, 98] width 18 height 6
click at [159, 101] on button "Save" at bounding box center [162, 100] width 21 height 13
click at [651, 57] on button "button" at bounding box center [652, 55] width 14 height 10
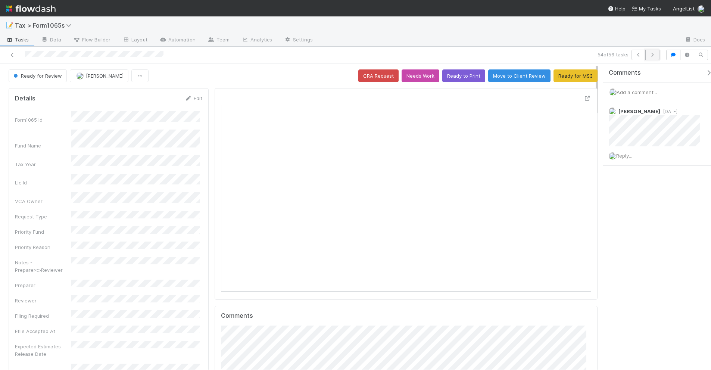
click at [649, 54] on icon "button" at bounding box center [651, 55] width 7 height 4
click at [651, 60] on button "button" at bounding box center [652, 55] width 14 height 10
click at [13, 57] on icon at bounding box center [12, 55] width 7 height 5
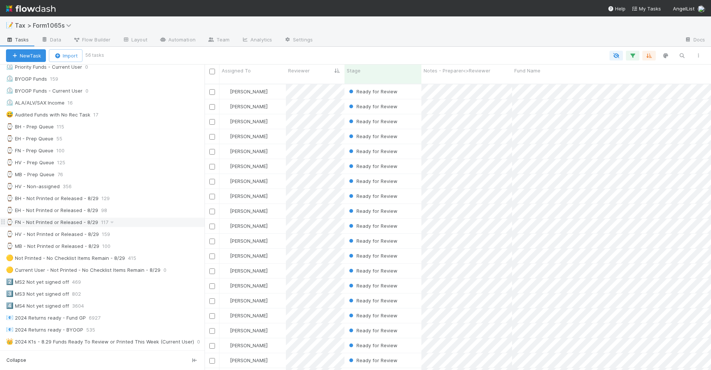
scroll to position [140, 0]
click at [174, 263] on div "🟡 Not Printed - No Checklist Items Remain - 8/29 415" at bounding box center [105, 258] width 198 height 9
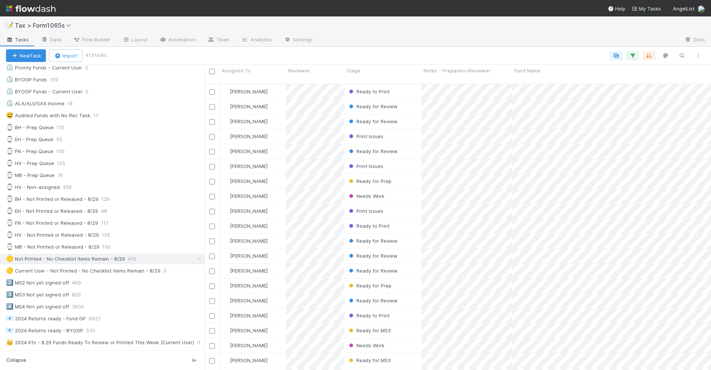
scroll to position [285, 499]
click at [701, 57] on icon "button" at bounding box center [697, 55] width 7 height 4
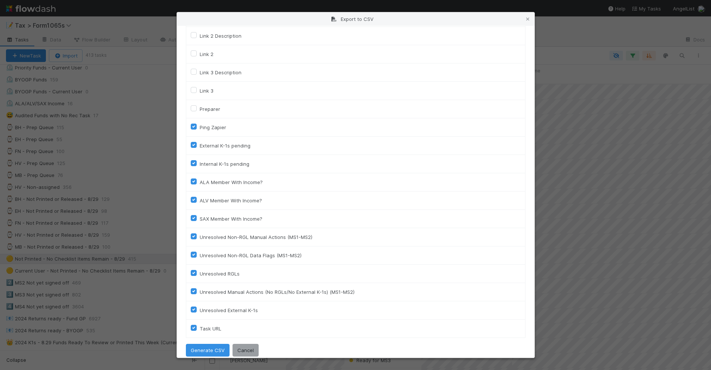
scroll to position [1021, 0]
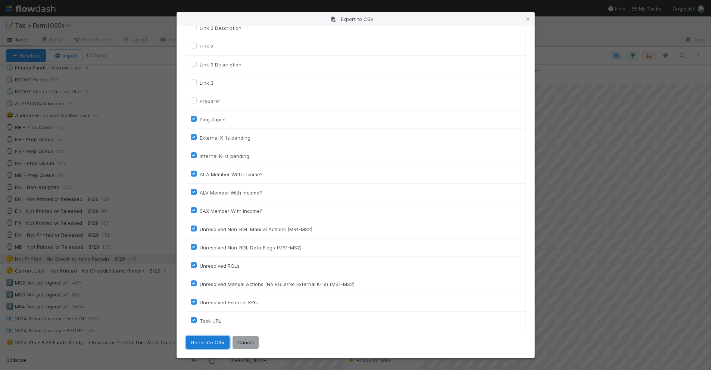
click at [203, 340] on button "Generate CSV" at bounding box center [208, 342] width 44 height 13
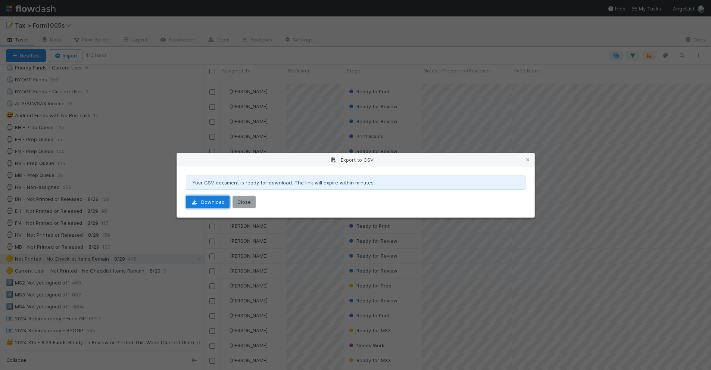
click at [217, 200] on link "Download" at bounding box center [208, 201] width 44 height 13
click at [529, 157] on icon at bounding box center [527, 159] width 7 height 5
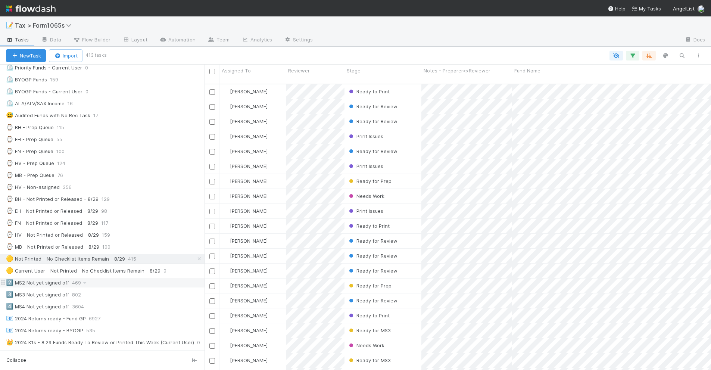
click at [114, 287] on div "2️⃣ MS2 Not yet signed off 469" at bounding box center [105, 282] width 198 height 9
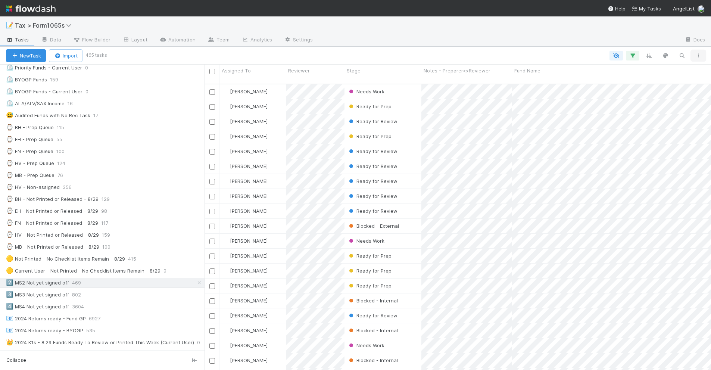
click at [702, 54] on button "button" at bounding box center [697, 56] width 13 height 10
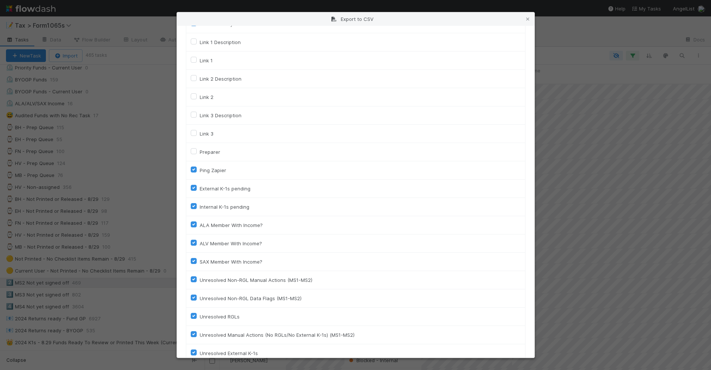
scroll to position [1021, 0]
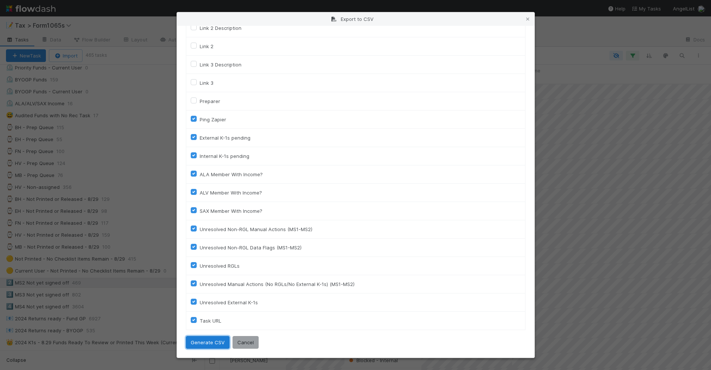
click at [206, 342] on button "Generate CSV" at bounding box center [208, 342] width 44 height 13
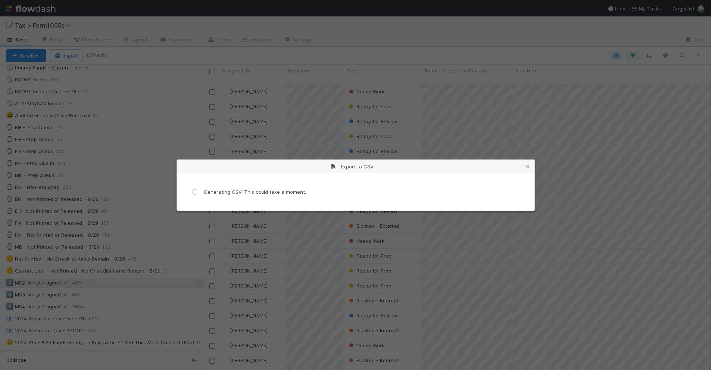
scroll to position [0, 0]
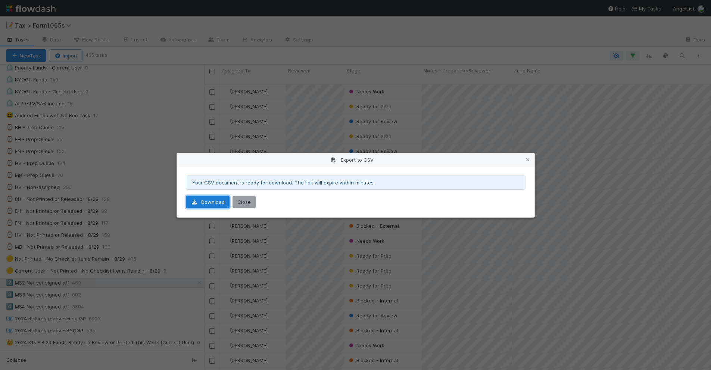
click at [221, 207] on link "Download" at bounding box center [208, 201] width 44 height 13
click at [528, 159] on icon at bounding box center [527, 159] width 7 height 5
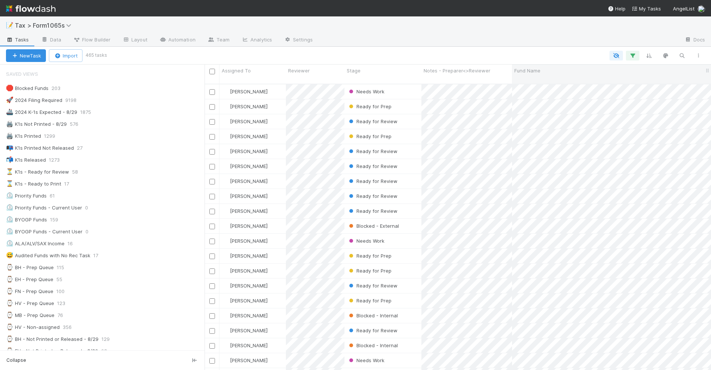
click at [554, 73] on div "Fund Name" at bounding box center [612, 70] width 197 height 7
click at [548, 82] on div "Sort A → Z" at bounding box center [556, 84] width 85 height 11
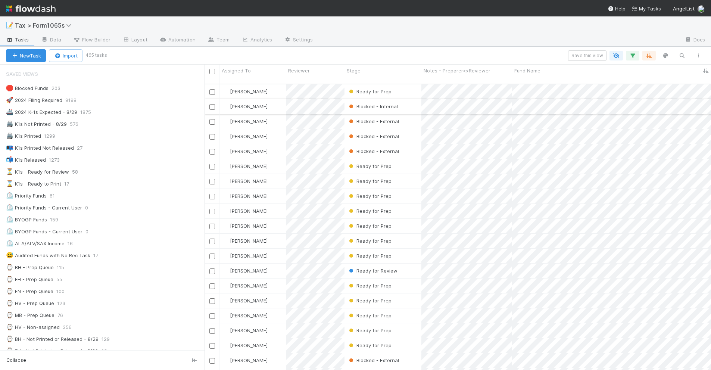
scroll to position [285, 499]
click at [383, 53] on div at bounding box center [355, 185] width 711 height 370
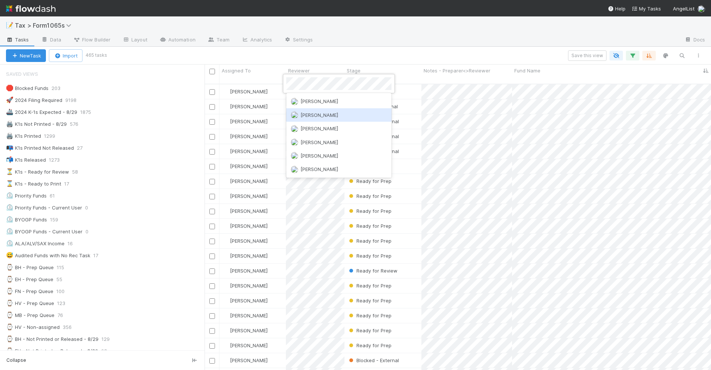
click at [334, 112] on div "[PERSON_NAME]" at bounding box center [338, 114] width 105 height 13
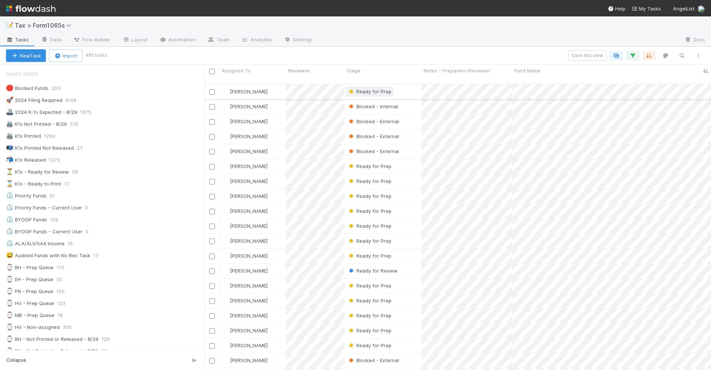
click at [370, 88] on span "Ready for Prep" at bounding box center [369, 91] width 44 height 6
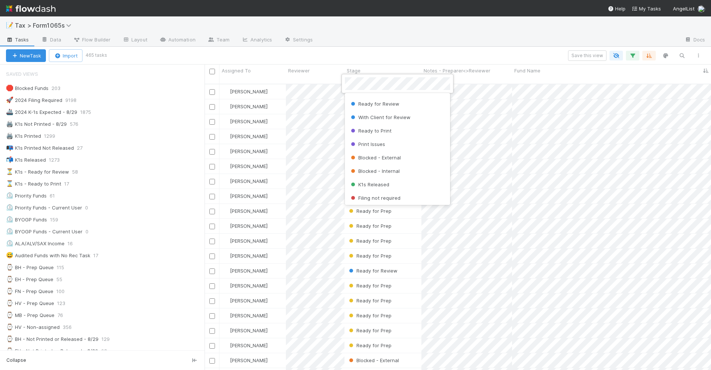
scroll to position [92, 0]
click at [402, 106] on div "Ready for Review" at bounding box center [397, 102] width 105 height 13
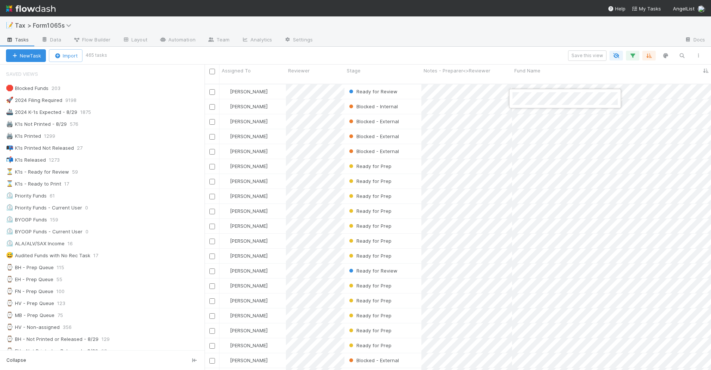
click at [383, 102] on div at bounding box center [355, 185] width 711 height 370
click at [383, 103] on span "Blocked - External" at bounding box center [372, 106] width 51 height 6
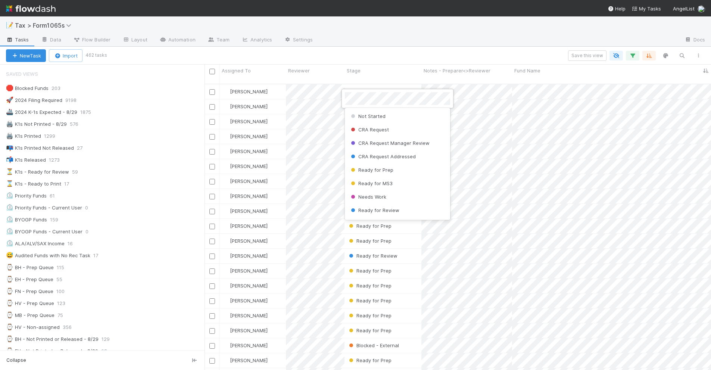
scroll to position [55, 0]
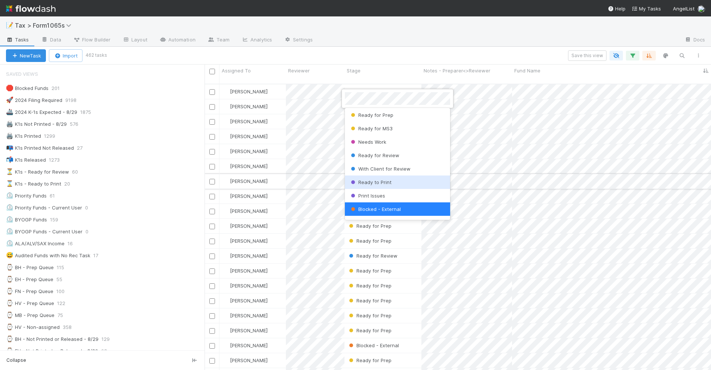
click at [413, 181] on div "Ready to Print" at bounding box center [397, 181] width 105 height 13
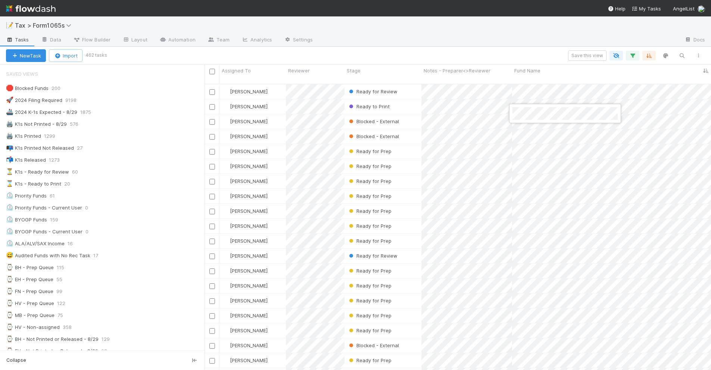
click at [538, 131] on div at bounding box center [355, 185] width 711 height 370
click at [378, 129] on div at bounding box center [355, 185] width 711 height 370
click at [379, 133] on span "Blocked - External" at bounding box center [372, 136] width 51 height 6
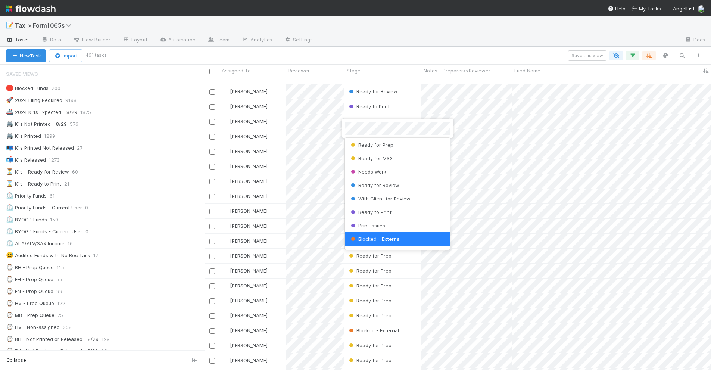
click at [415, 40] on div at bounding box center [355, 185] width 711 height 370
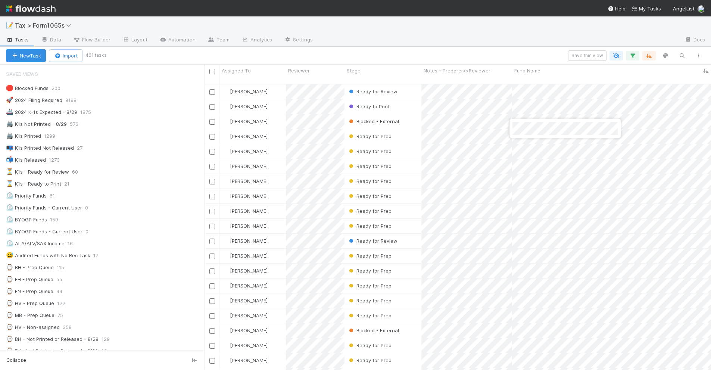
click at [546, 145] on div at bounding box center [355, 185] width 711 height 370
click at [433, 21] on div at bounding box center [355, 185] width 711 height 370
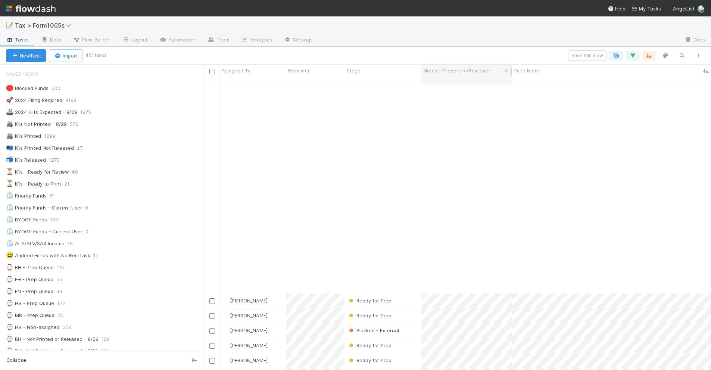
scroll to position [233, 0]
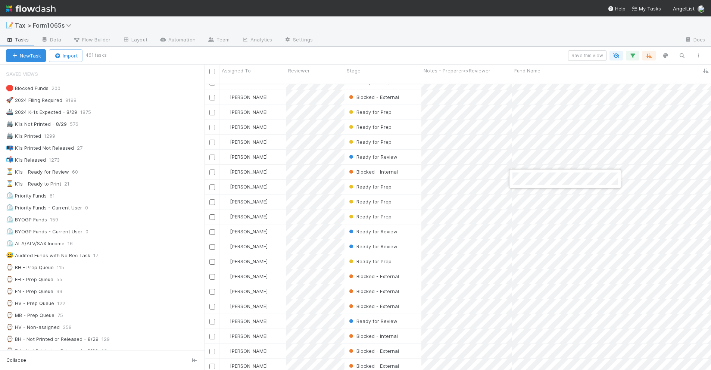
click at [536, 259] on div at bounding box center [355, 185] width 711 height 370
click at [375, 253] on div at bounding box center [355, 185] width 711 height 370
click at [374, 258] on span "Ready for Prep" at bounding box center [369, 261] width 44 height 6
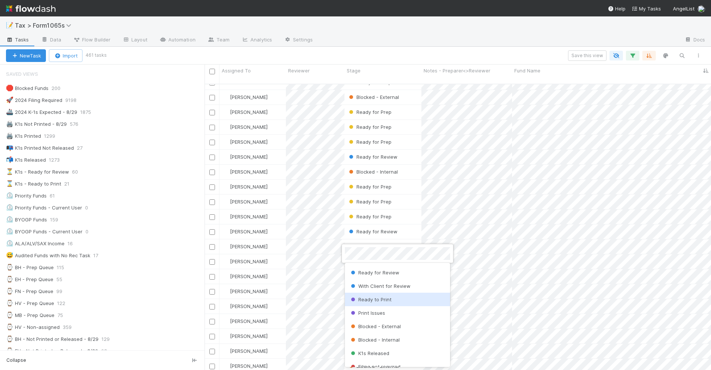
scroll to position [93, 0]
click at [402, 302] on div "Ready to Print" at bounding box center [397, 298] width 105 height 13
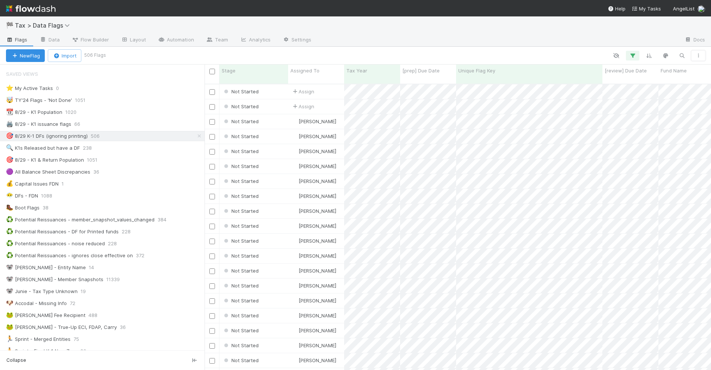
scroll to position [285, 499]
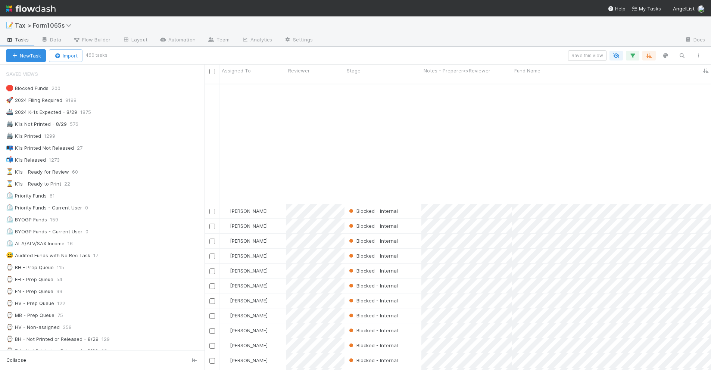
scroll to position [933, 0]
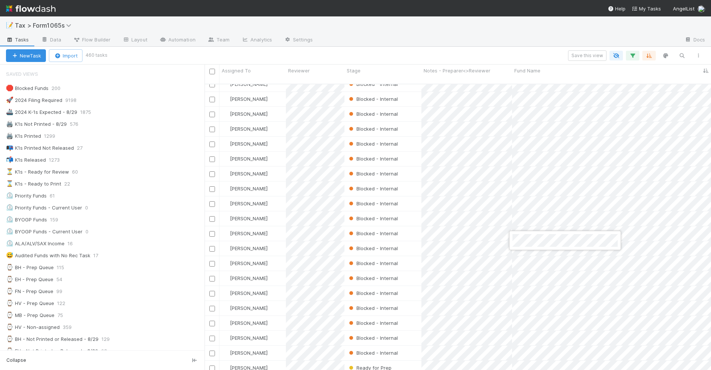
click at [446, 35] on div at bounding box center [355, 185] width 711 height 370
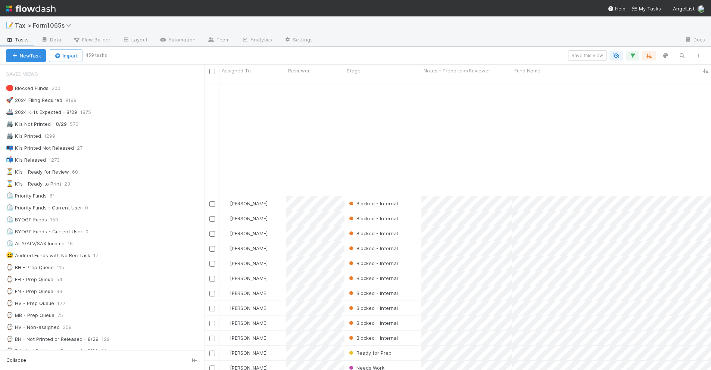
scroll to position [1072, 0]
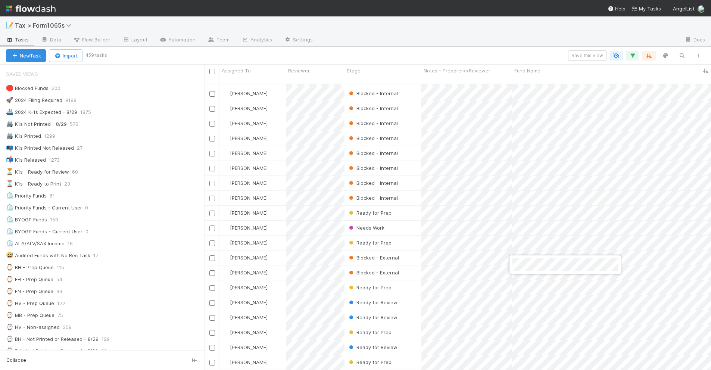
click at [533, 280] on div at bounding box center [355, 185] width 711 height 370
click at [460, 49] on div at bounding box center [355, 185] width 711 height 370
click at [412, 25] on div "📝 Tax > Form1065s" at bounding box center [355, 25] width 711 height 18
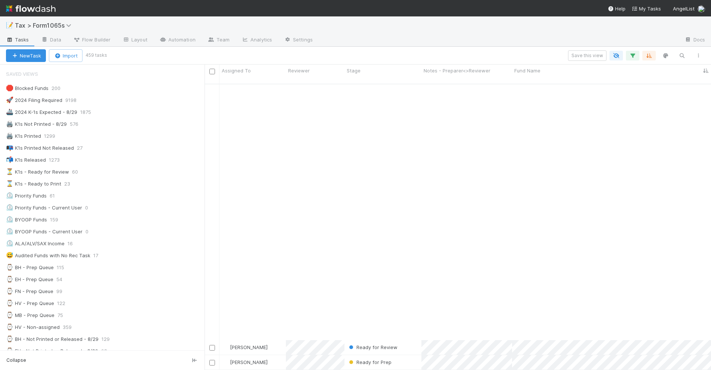
scroll to position [1352, 0]
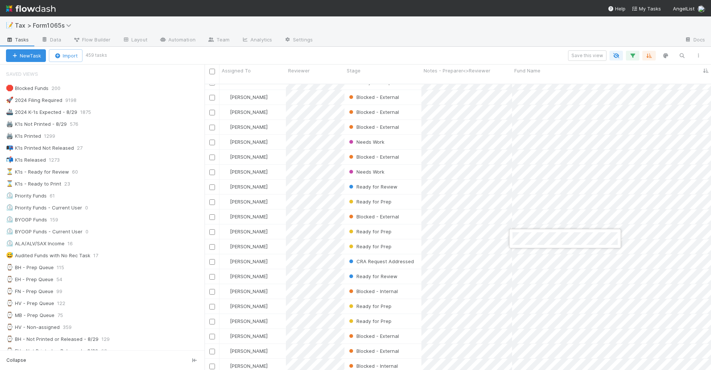
click at [538, 255] on div at bounding box center [355, 185] width 711 height 370
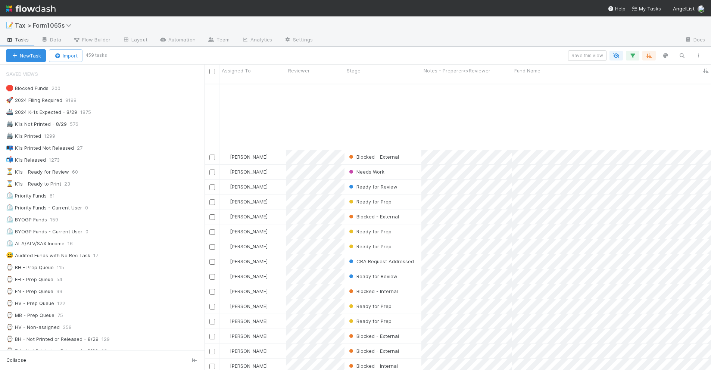
scroll to position [1445, 0]
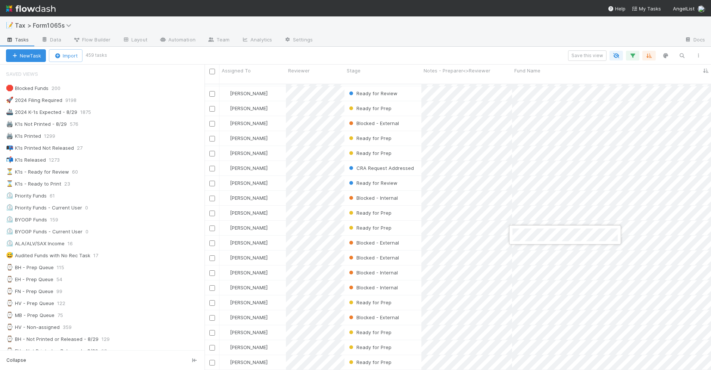
click at [403, 34] on div at bounding box center [355, 185] width 711 height 370
click at [473, 36] on div at bounding box center [355, 185] width 711 height 370
click at [432, 40] on div at bounding box center [355, 185] width 711 height 370
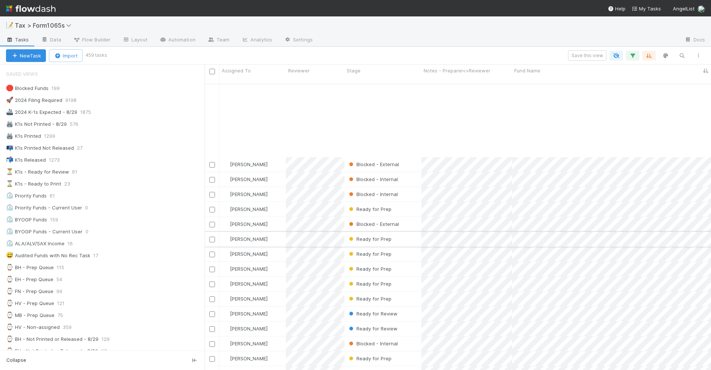
scroll to position [1632, 0]
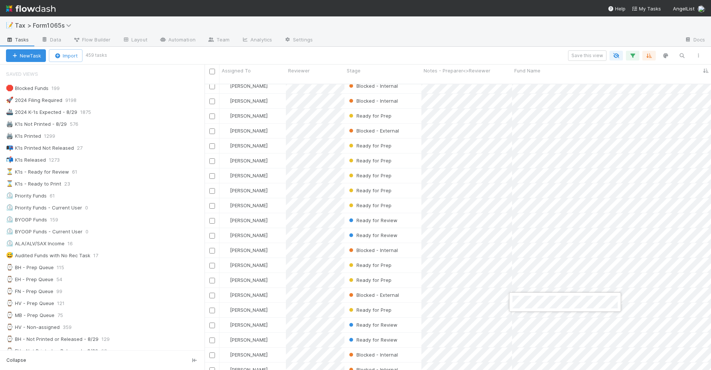
drag, startPoint x: 397, startPoint y: 30, endPoint x: 399, endPoint y: 26, distance: 4.3
click at [398, 29] on div at bounding box center [355, 185] width 711 height 370
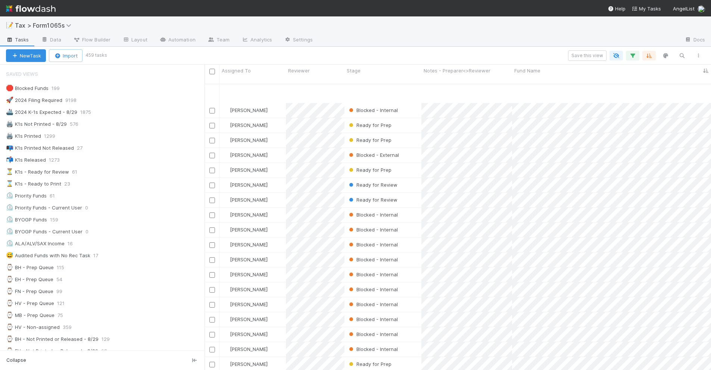
scroll to position [1818, 0]
click at [389, 47] on div at bounding box center [355, 185] width 711 height 370
click at [549, 267] on div at bounding box center [355, 185] width 711 height 370
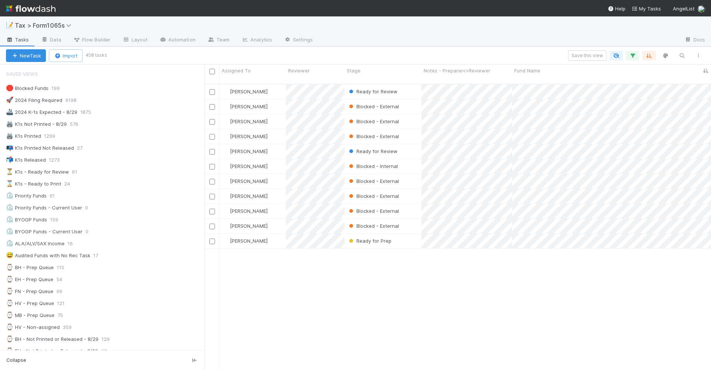
scroll to position [0, 0]
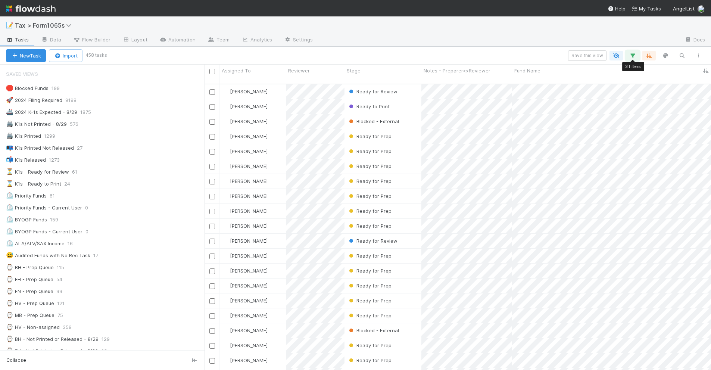
click at [631, 56] on icon "button" at bounding box center [632, 55] width 7 height 7
click at [413, 38] on div "3 filters Reset Filters If Filing Required is and Tax Year = 2024 and Estimates…" at bounding box center [355, 185] width 711 height 370
click at [121, 185] on div "⌛ K1s - Ready to Print 24" at bounding box center [105, 183] width 198 height 9
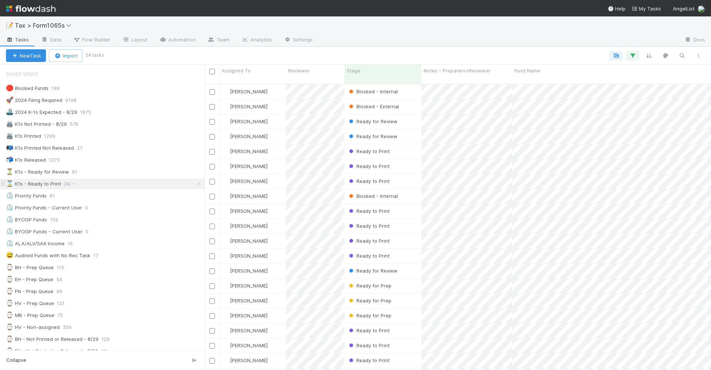
scroll to position [285, 499]
click at [699, 53] on icon "button" at bounding box center [697, 55] width 7 height 4
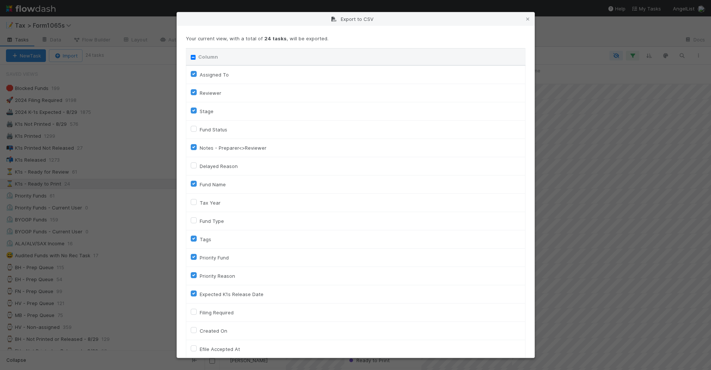
click at [191, 56] on input "Column" at bounding box center [193, 57] width 5 height 5
checkbox input "true"
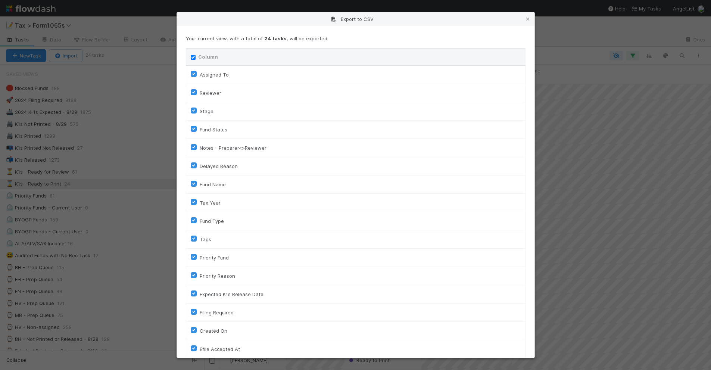
checkbox input "true"
checkbox On "true"
checkbox input "true"
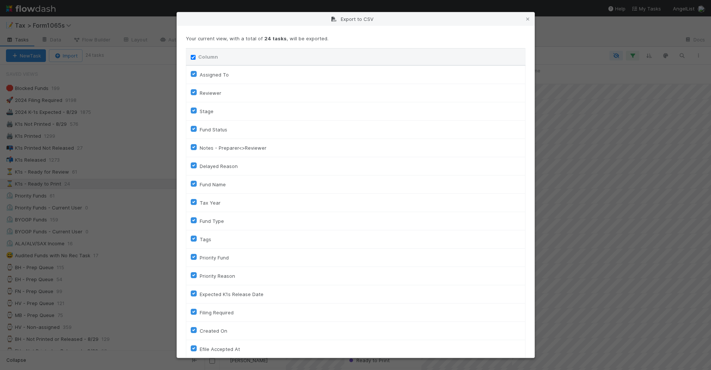
checkbox input "true"
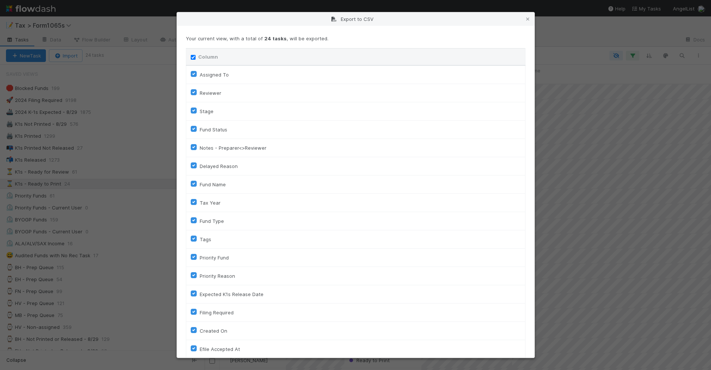
checkbox input "true"
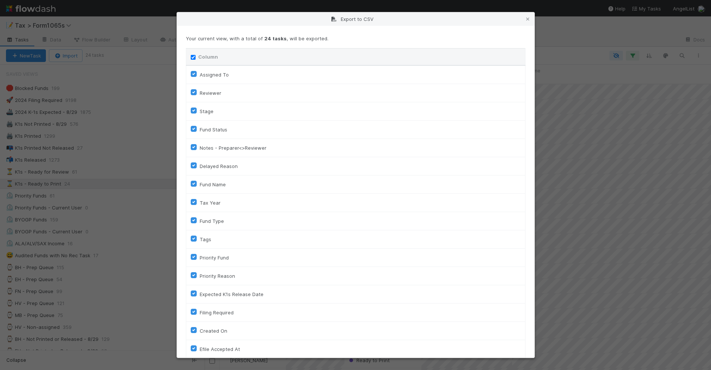
checkbox input "true"
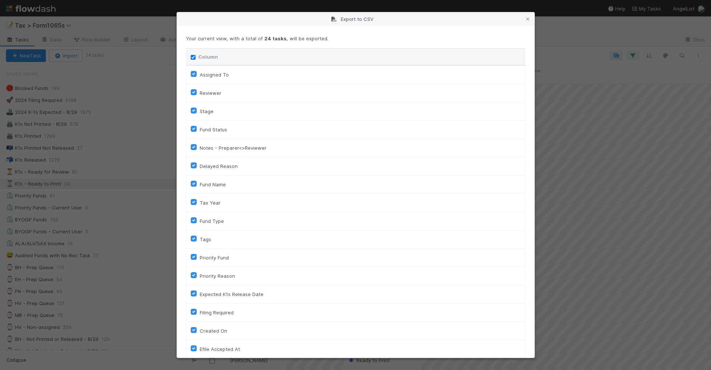
checkbox input "true"
click at [191, 56] on input "Column" at bounding box center [193, 57] width 5 height 5
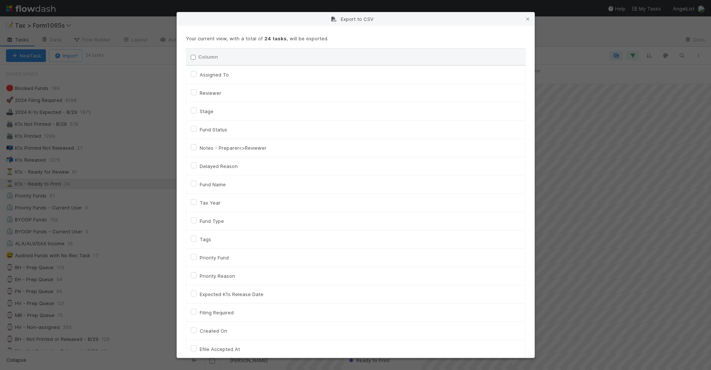
checkbox input "false"
checkbox To "false"
checkbox input "false"
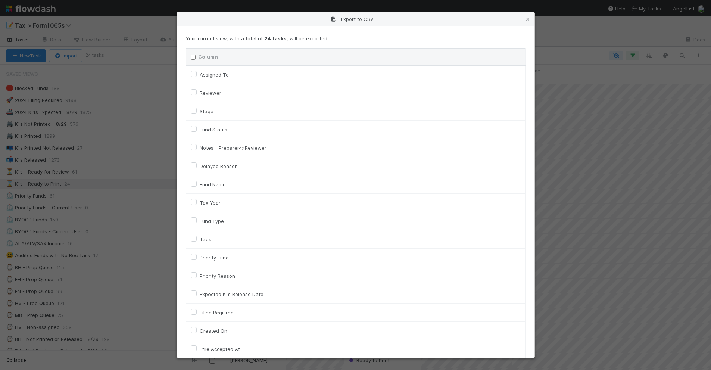
checkbox input "false"
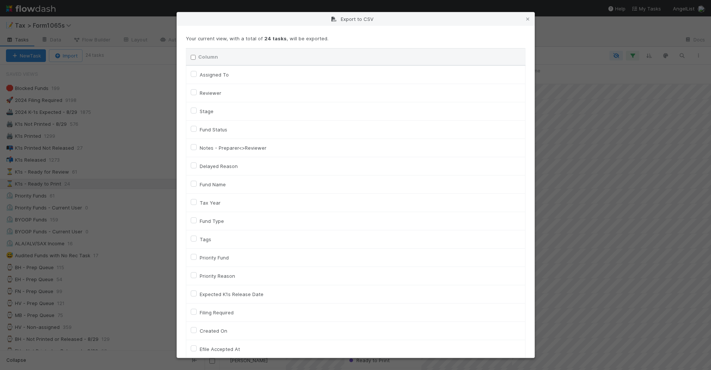
checkbox input "false"
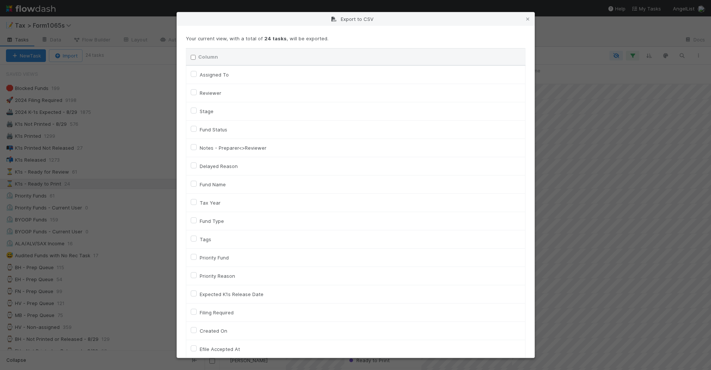
checkbox On "false"
checkbox input "false"
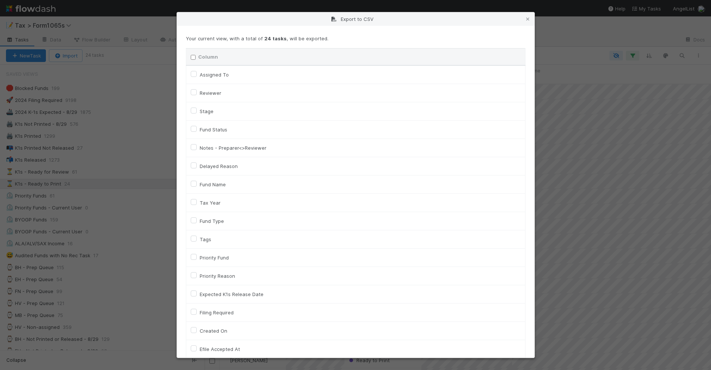
checkbox On "false"
checkbox input "false"
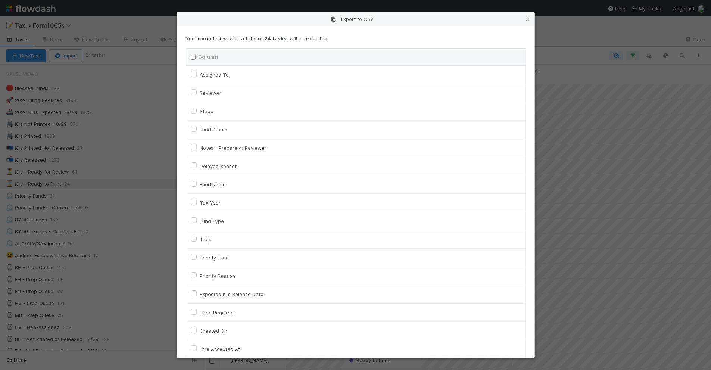
checkbox input "false"
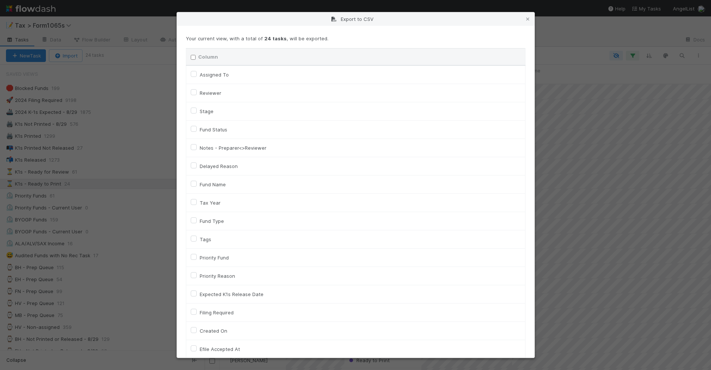
checkbox input "false"
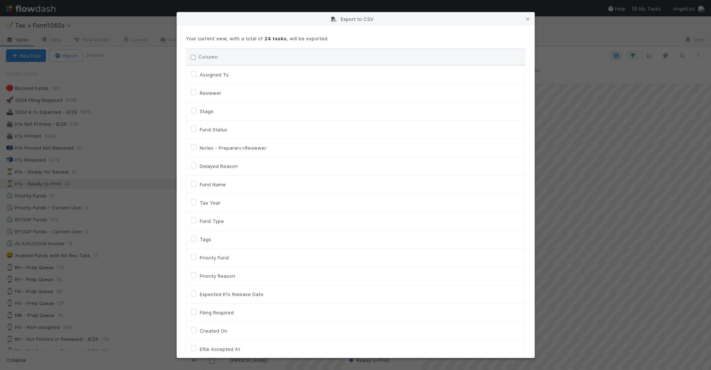
checkbox input "false"
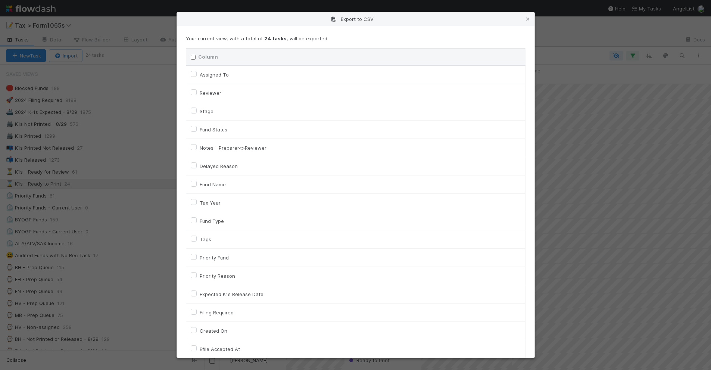
checkbox input "false"
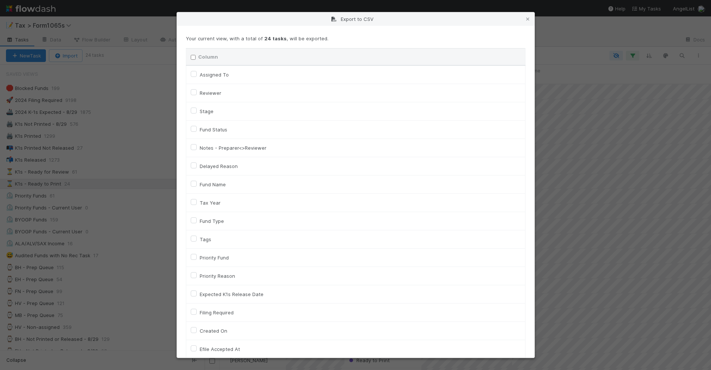
checkbox input "false"
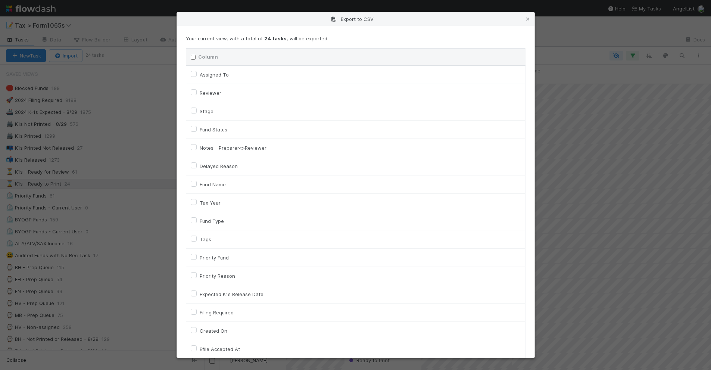
checkbox input "false"
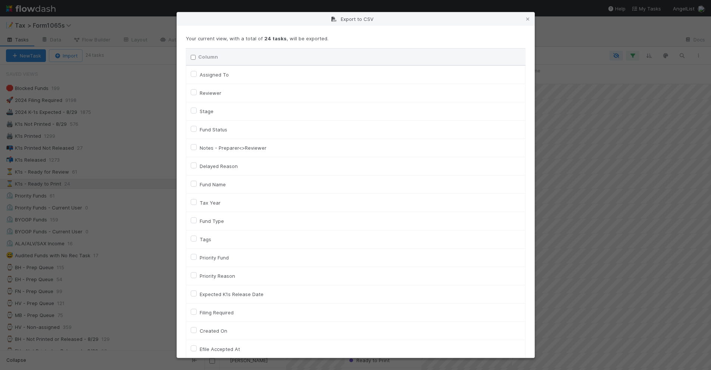
checkbox input "false"
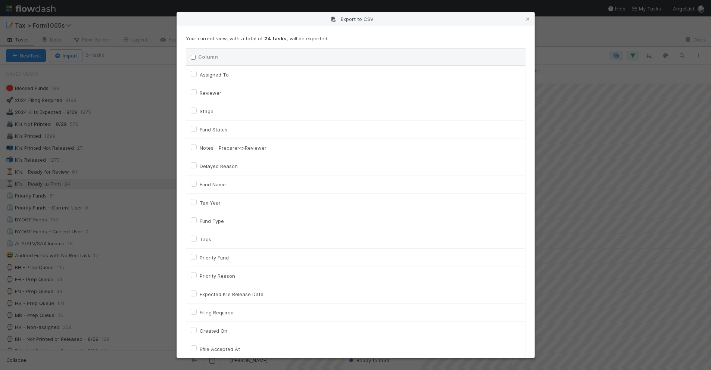
checkbox input "false"
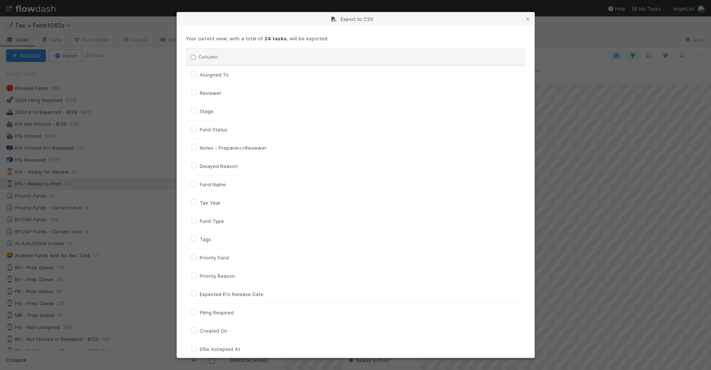
checkbox input "false"
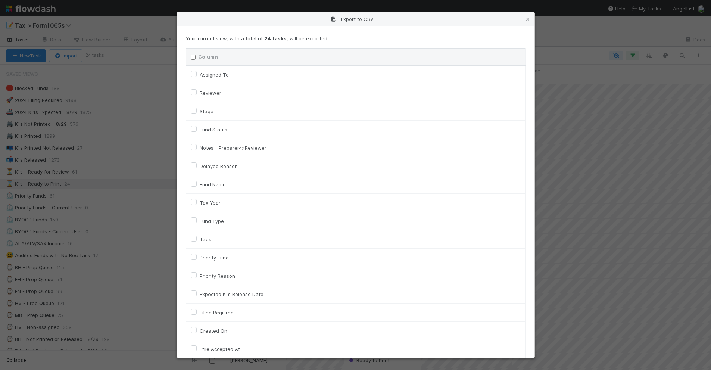
checkbox URL "false"
click at [205, 204] on label "Tax Year" at bounding box center [210, 202] width 21 height 9
click at [197, 204] on input "Tax Year" at bounding box center [194, 201] width 6 height 7
checkbox input "true"
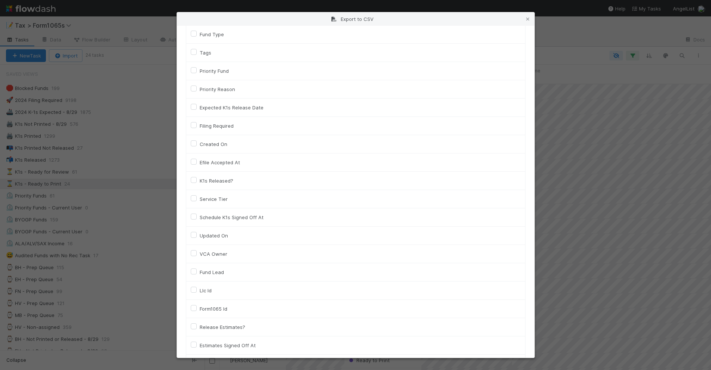
click at [208, 290] on label "Llc Id" at bounding box center [206, 290] width 12 height 9
click at [197, 290] on input "Llc Id" at bounding box center [194, 289] width 6 height 7
checkbox input "true"
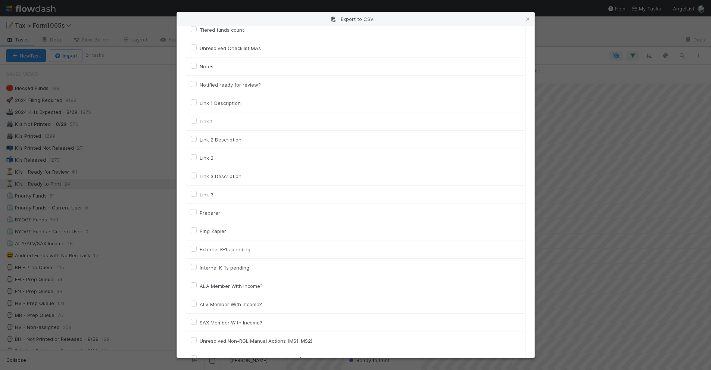
scroll to position [1021, 0]
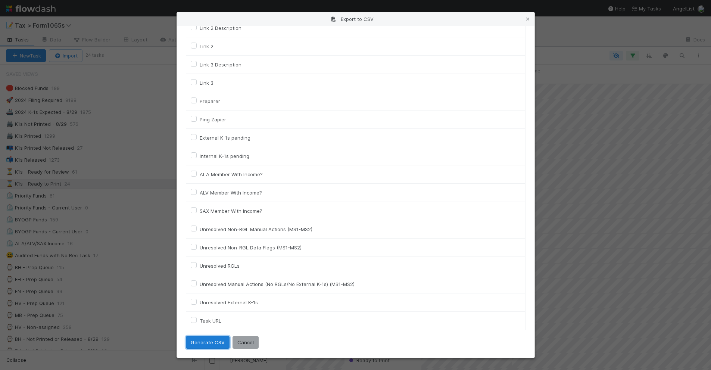
click at [214, 339] on button "Generate CSV" at bounding box center [208, 342] width 44 height 13
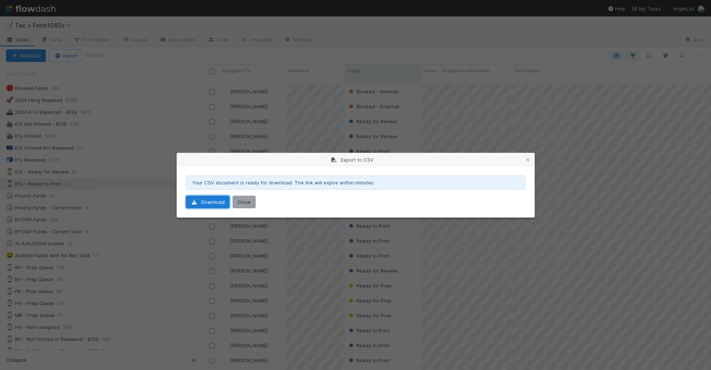
click at [219, 203] on link "Download" at bounding box center [208, 201] width 44 height 13
click at [527, 161] on icon at bounding box center [527, 159] width 7 height 5
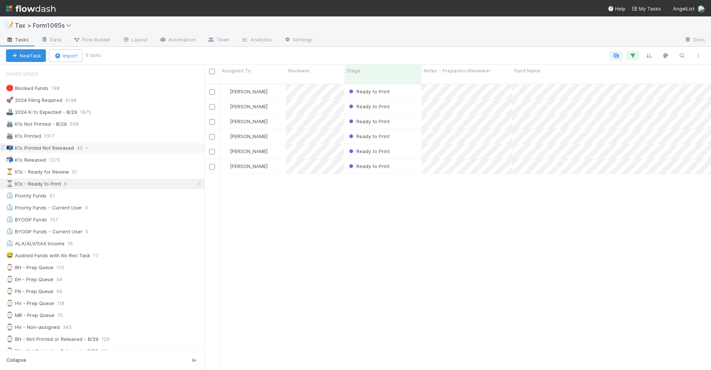
click at [126, 150] on div "📭 K1s Printed Not Released 45" at bounding box center [105, 147] width 198 height 9
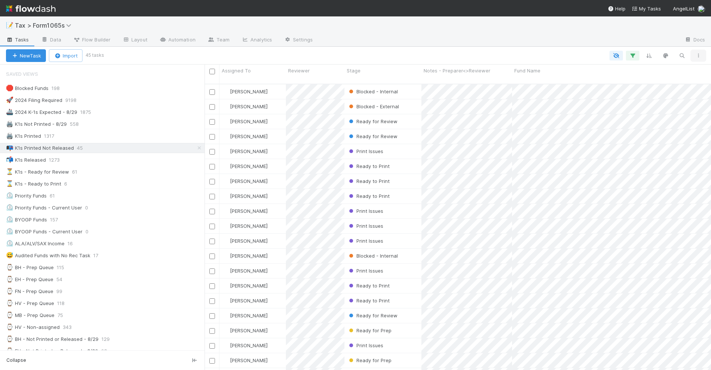
click at [696, 55] on icon "button" at bounding box center [697, 55] width 7 height 4
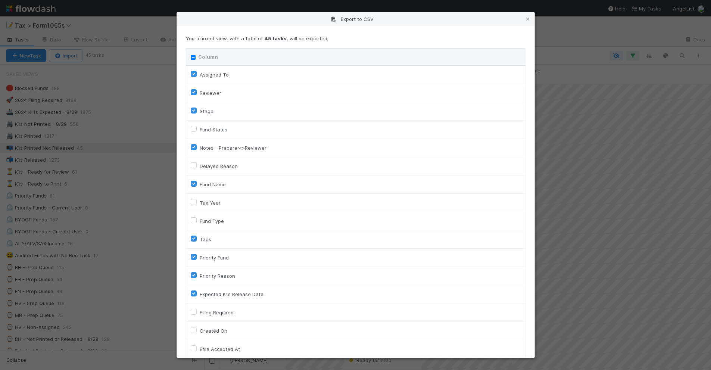
click at [192, 57] on input "Column" at bounding box center [193, 57] width 5 height 5
checkbox input "true"
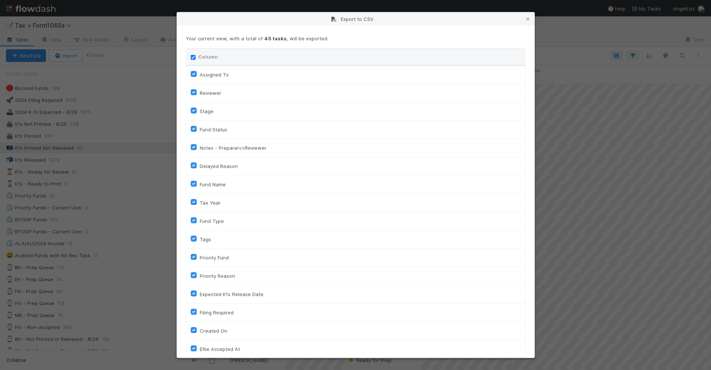
checkbox input "true"
checkbox On "true"
checkbox input "true"
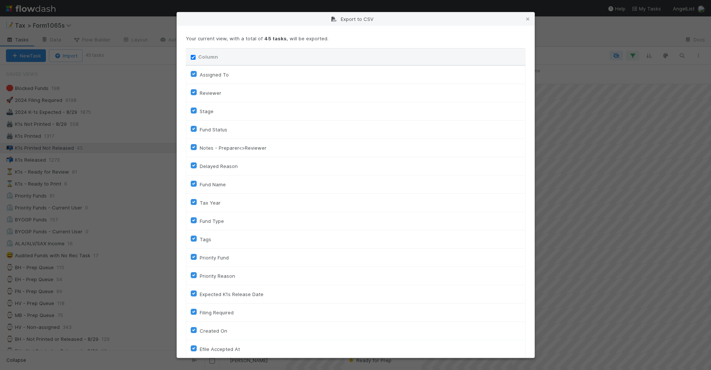
checkbox input "true"
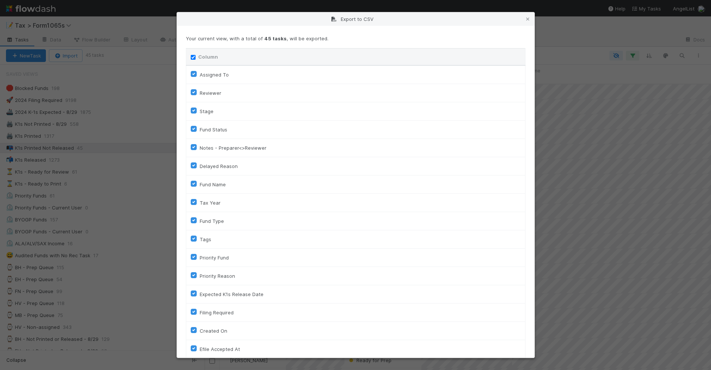
checkbox input "true"
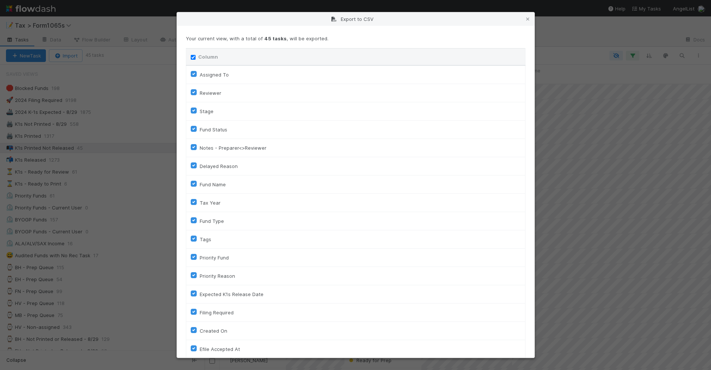
checkbox input "true"
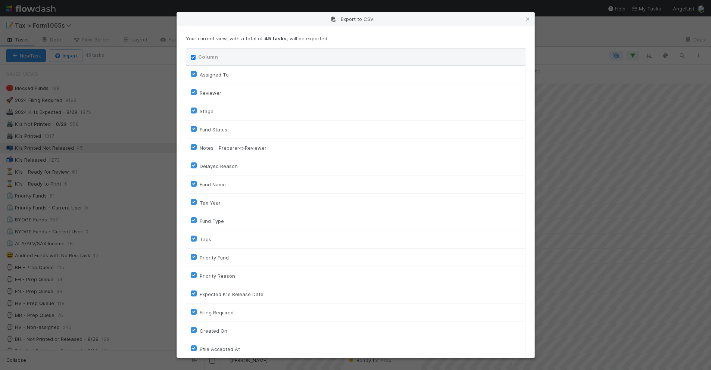
checkbox input "true"
click at [192, 57] on input "Column" at bounding box center [193, 57] width 5 height 5
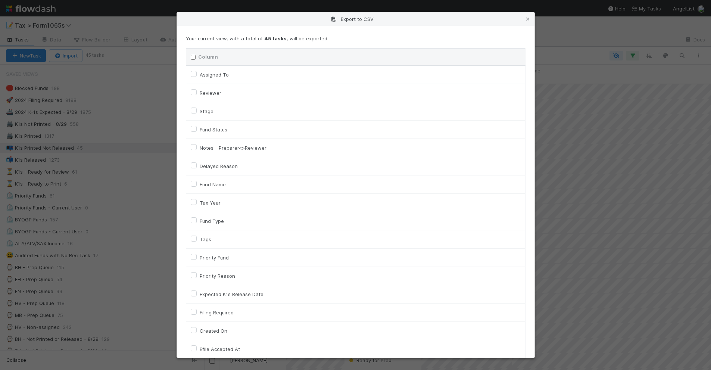
checkbox input "false"
checkbox To "false"
checkbox input "false"
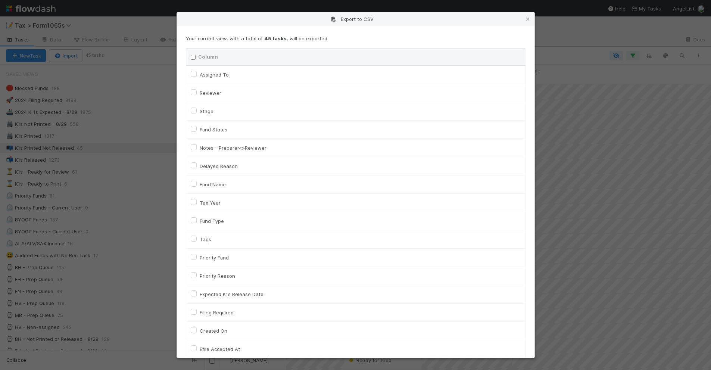
checkbox input "false"
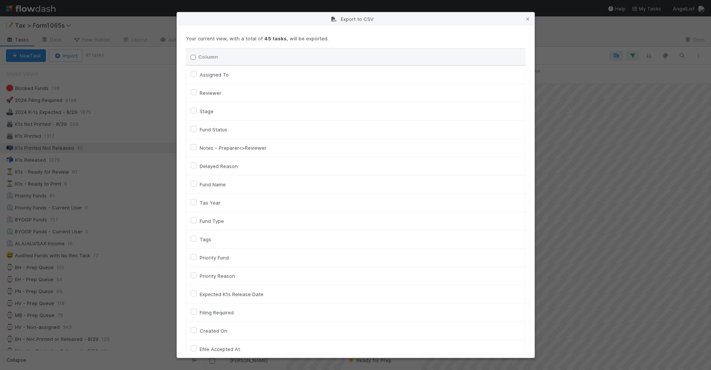
checkbox input "false"
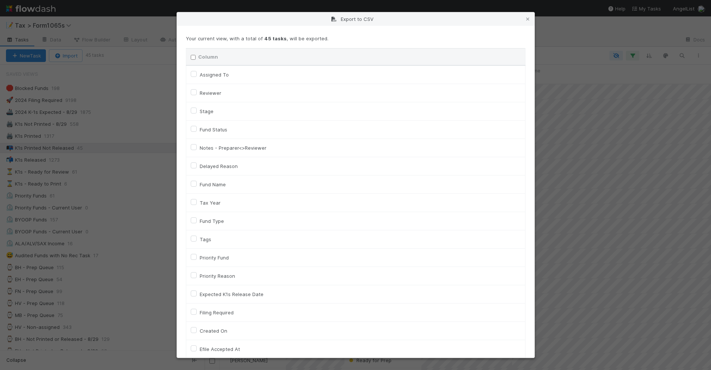
checkbox On "false"
checkbox input "false"
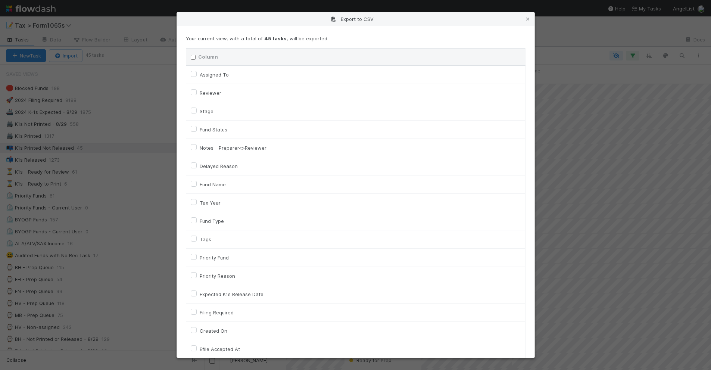
checkbox On "false"
checkbox input "false"
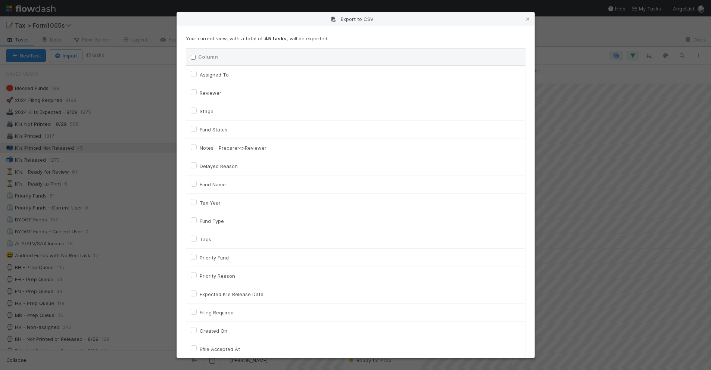
checkbox input "false"
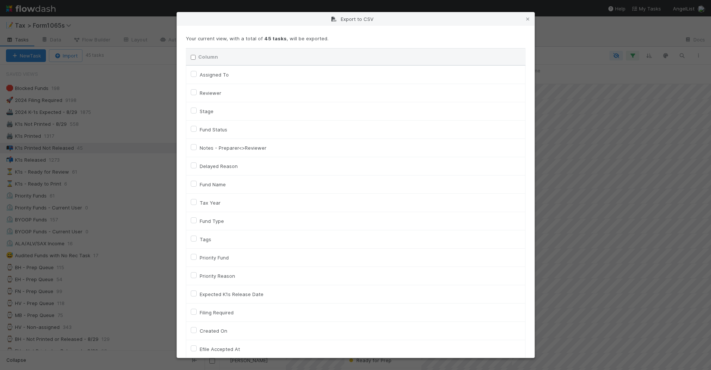
checkbox input "false"
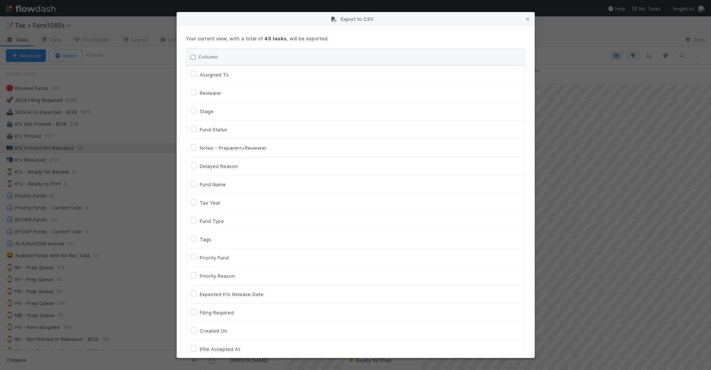
checkbox input "false"
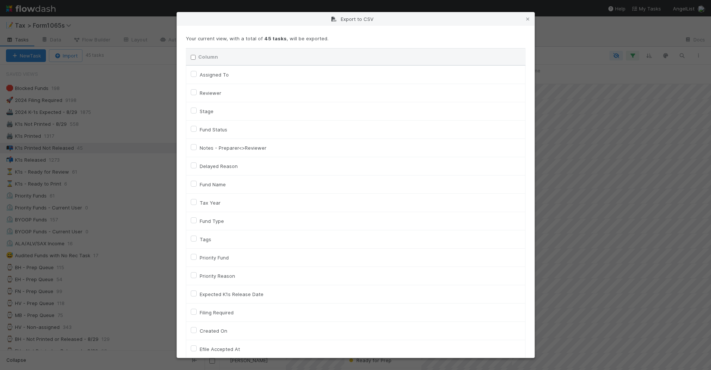
checkbox input "false"
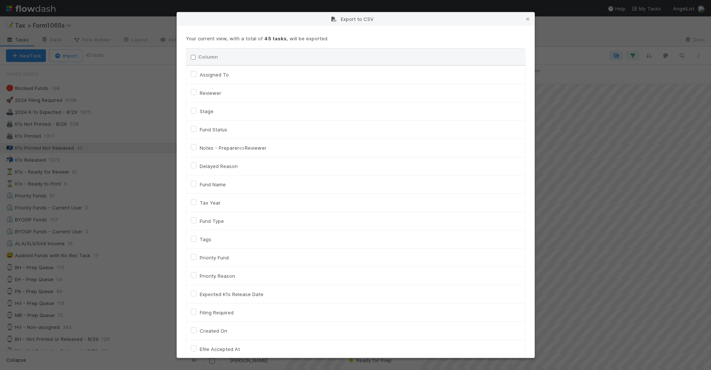
checkbox input "false"
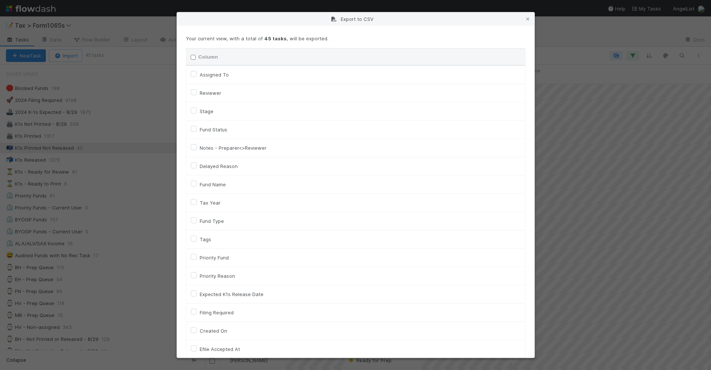
checkbox input "false"
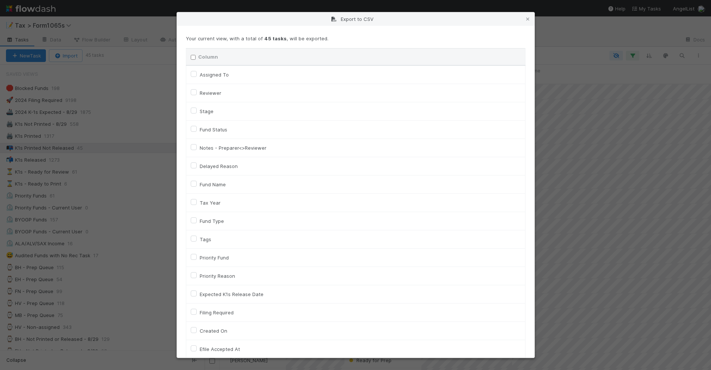
checkbox input "false"
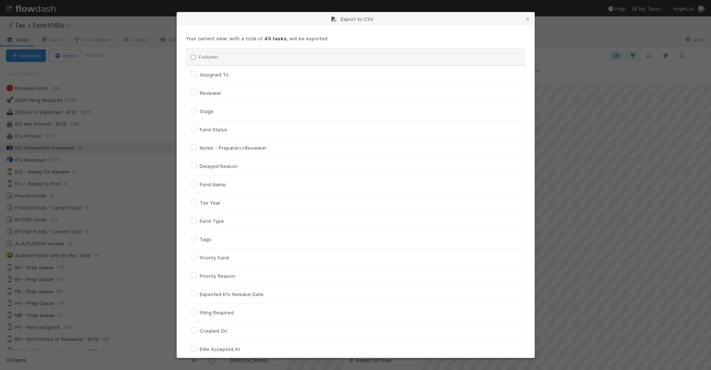
checkbox input "false"
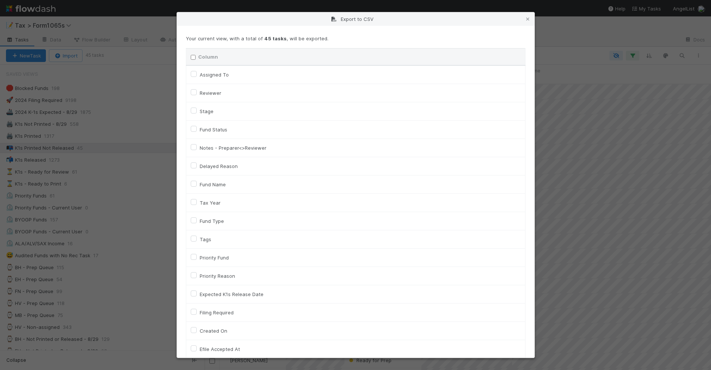
checkbox input "false"
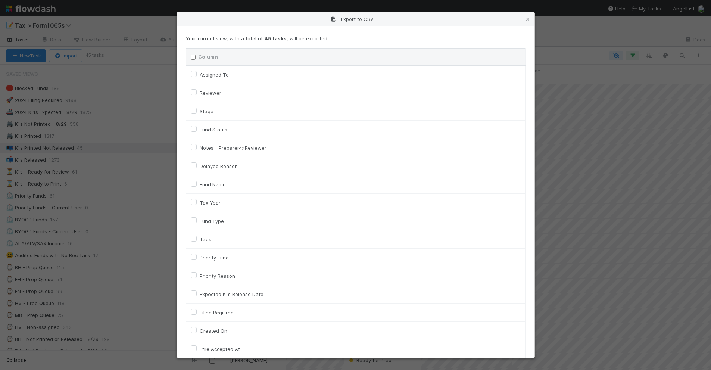
checkbox URL "false"
drag, startPoint x: 214, startPoint y: 203, endPoint x: 220, endPoint y: 201, distance: 5.9
click at [214, 203] on label "Tax Year" at bounding box center [210, 202] width 21 height 9
click at [197, 203] on input "Tax Year" at bounding box center [194, 201] width 6 height 7
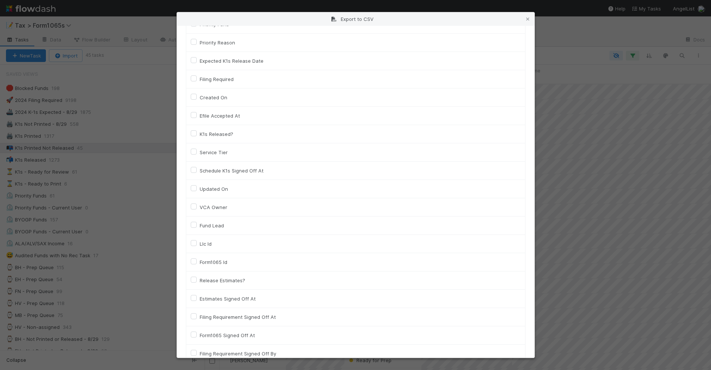
click at [207, 247] on label "Llc Id" at bounding box center [206, 243] width 12 height 9
click at [197, 246] on input "Llc Id" at bounding box center [194, 242] width 6 height 7
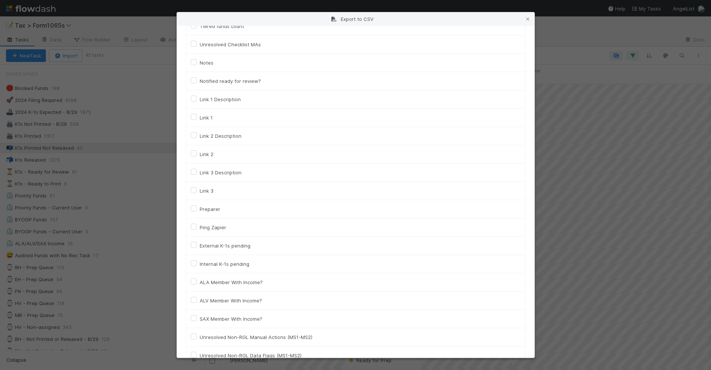
scroll to position [1021, 0]
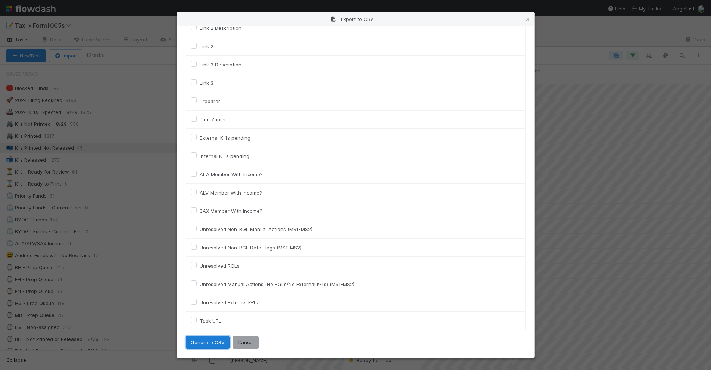
click at [212, 341] on button "Generate CSV" at bounding box center [208, 342] width 44 height 13
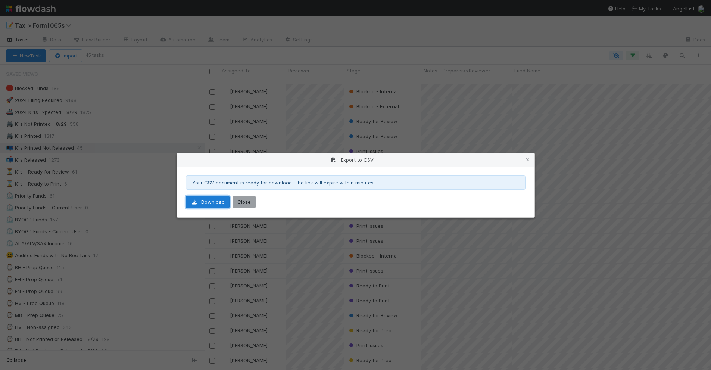
click at [212, 204] on link "Download" at bounding box center [208, 201] width 44 height 13
click at [528, 159] on icon at bounding box center [527, 159] width 7 height 5
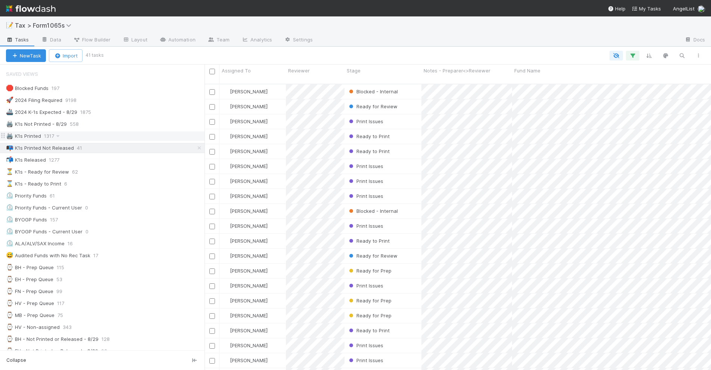
click at [116, 136] on div "🖨️ K1s Printed 1317" at bounding box center [105, 135] width 198 height 9
click at [120, 147] on div "📭 K1s Printed Not Released 41" at bounding box center [105, 147] width 198 height 9
click at [156, 140] on div "🖨️ K1s Printed 1317" at bounding box center [105, 135] width 198 height 9
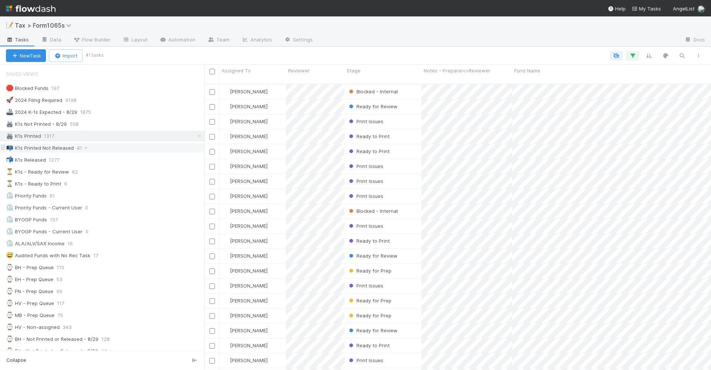
scroll to position [285, 499]
click at [150, 147] on div "📭 K1s Printed Not Released 41" at bounding box center [105, 147] width 198 height 9
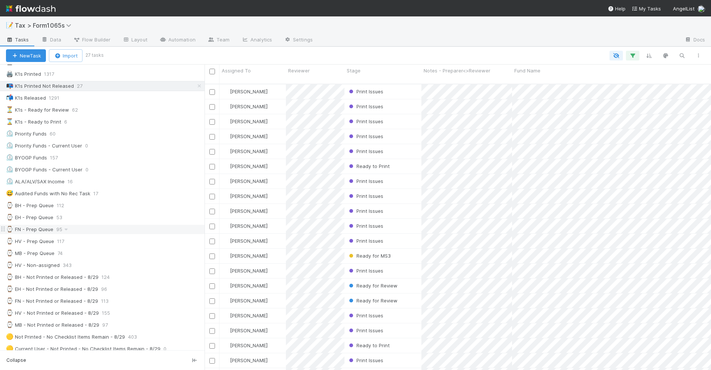
scroll to position [47, 0]
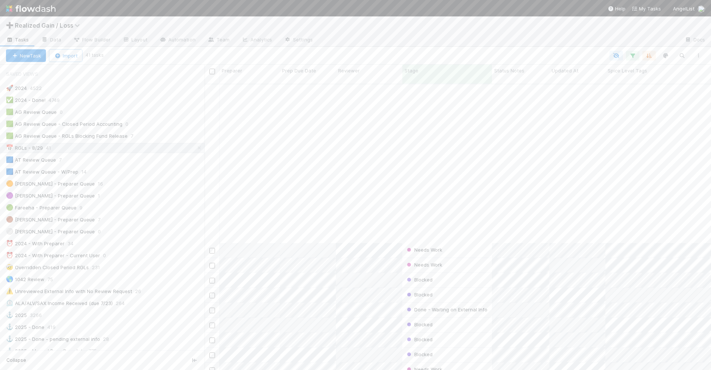
scroll to position [327, 0]
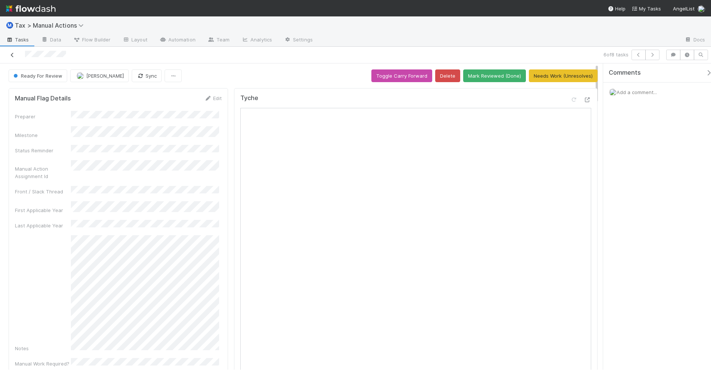
click at [12, 56] on icon at bounding box center [12, 55] width 7 height 5
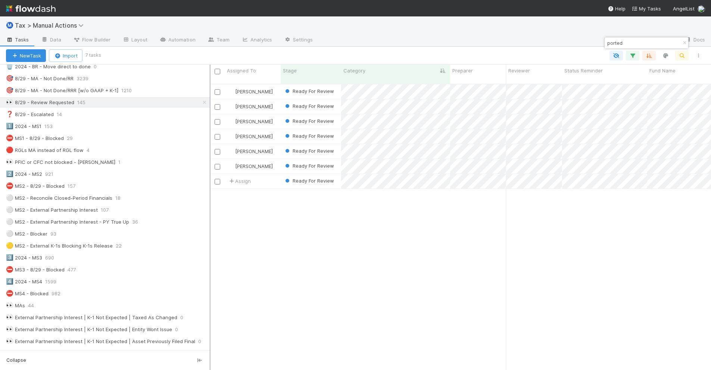
scroll to position [285, 493]
drag, startPoint x: 206, startPoint y: 238, endPoint x: 210, endPoint y: 237, distance: 4.5
click at [210, 237] on div at bounding box center [210, 217] width 1 height 305
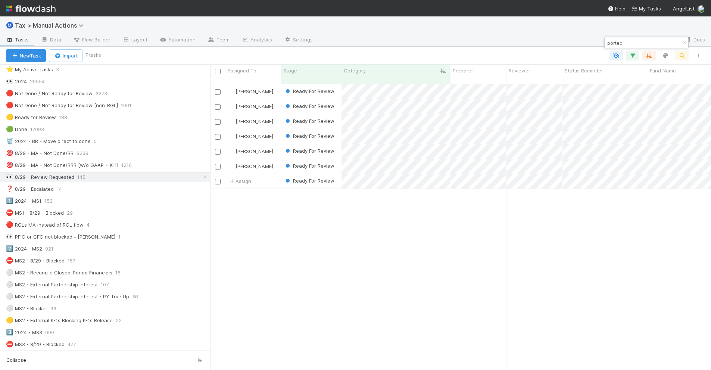
scroll to position [0, 0]
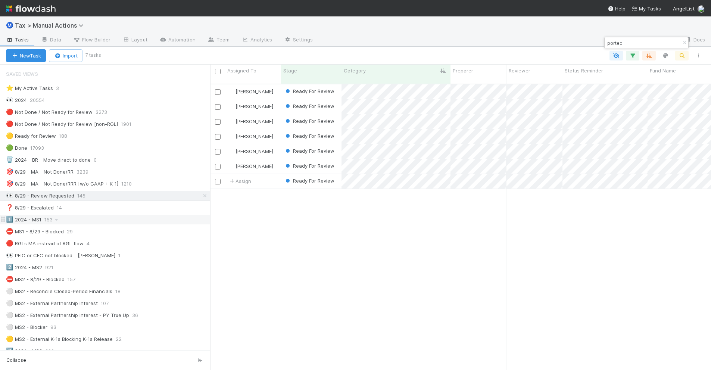
click at [165, 224] on div "1️⃣ 2024 - MS1 153" at bounding box center [108, 219] width 204 height 9
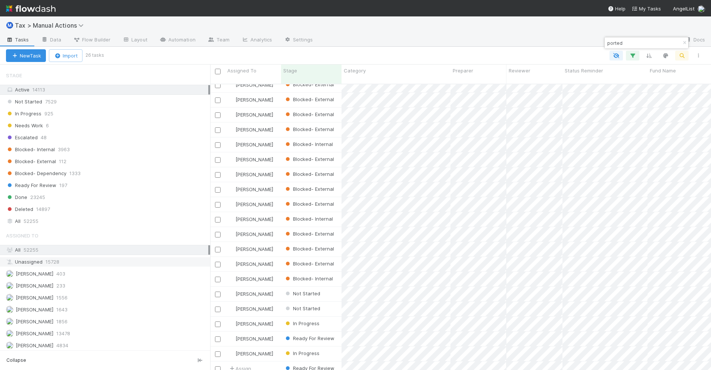
scroll to position [699, 0]
click at [138, 222] on div "All 52255" at bounding box center [107, 217] width 202 height 9
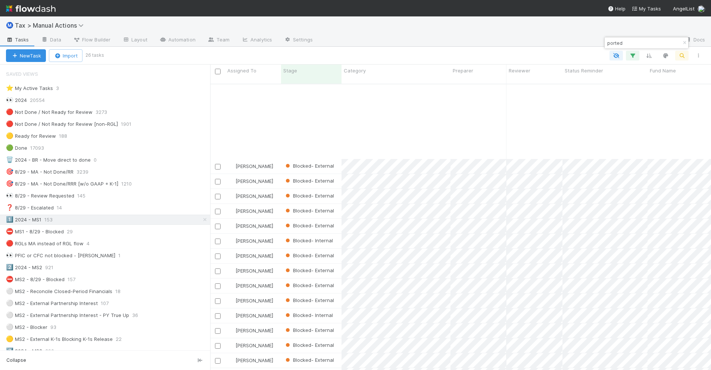
scroll to position [103, 0]
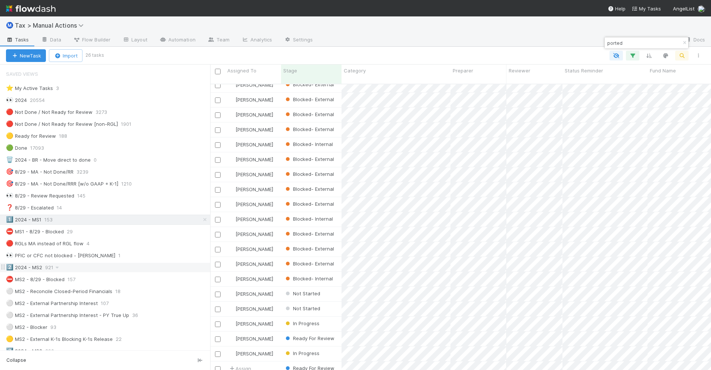
click at [149, 272] on div "2️⃣ 2024 - MS2 921" at bounding box center [108, 267] width 204 height 9
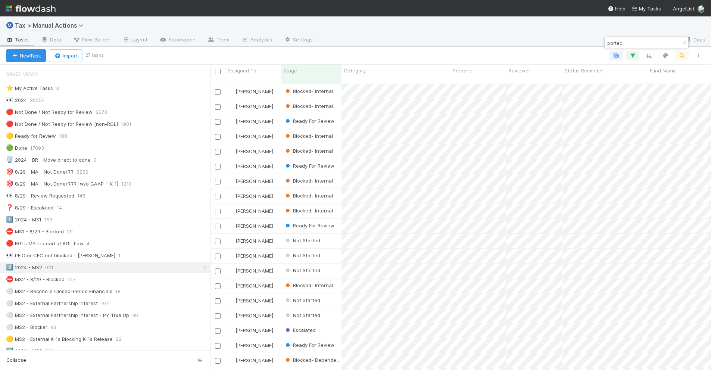
scroll to position [285, 493]
click at [683, 43] on icon "button" at bounding box center [683, 43] width 7 height 4
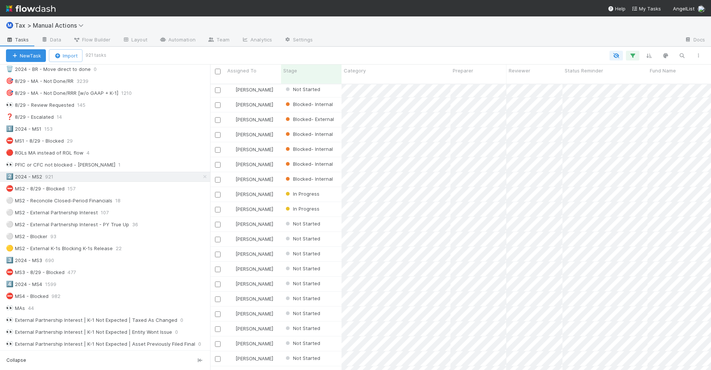
scroll to position [93, 0]
click at [137, 189] on div "⛔ MS2 - 8/29 - Blocked 157" at bounding box center [108, 185] width 204 height 9
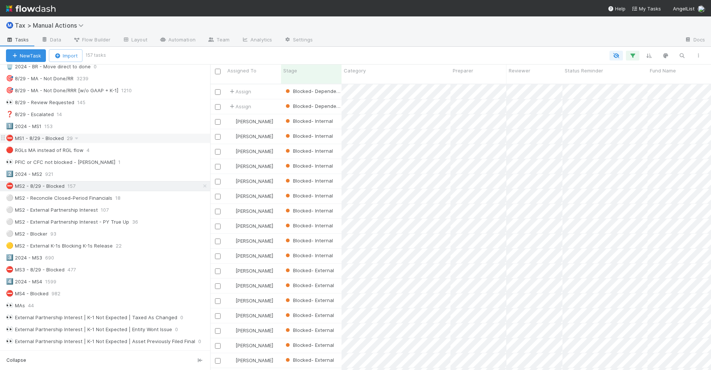
scroll to position [285, 493]
click at [135, 139] on div "⛔ MS1 - 8/29 - Blocked 29" at bounding box center [108, 138] width 204 height 9
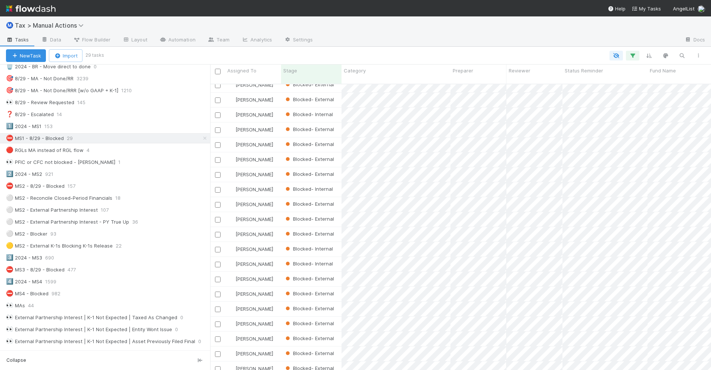
scroll to position [148, 0]
